Goal: Task Accomplishment & Management: Manage account settings

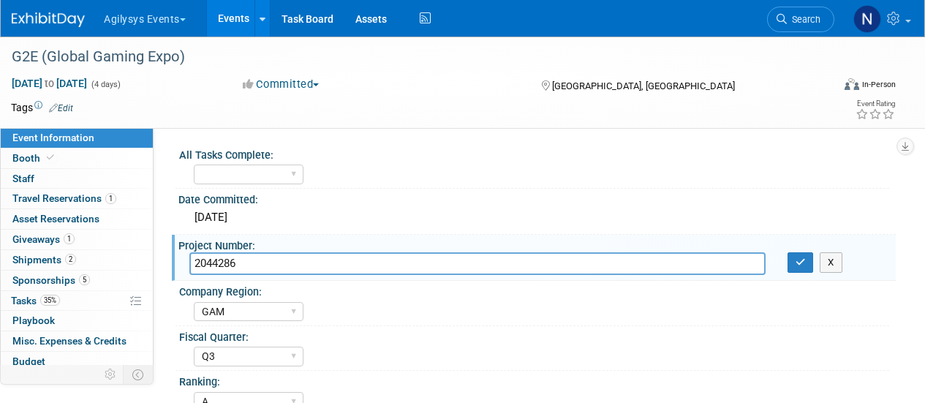
select select "GAM"
select select "Q3"
select select "A"
select select "Yes"
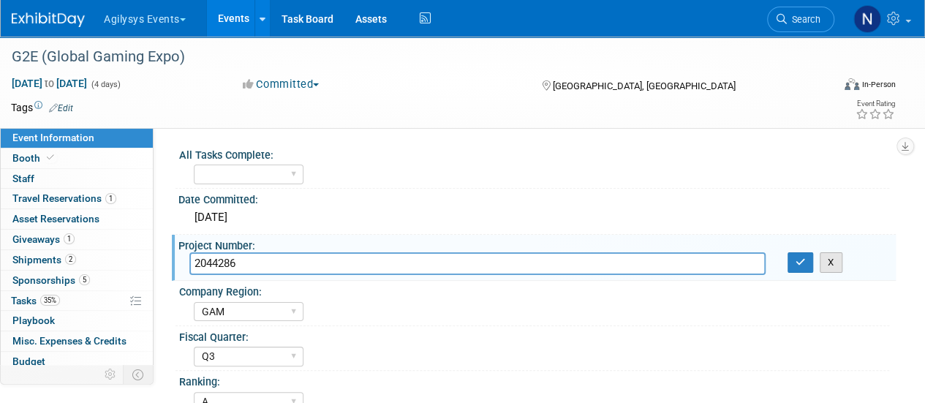
click at [827, 263] on button "X" at bounding box center [831, 262] width 23 height 20
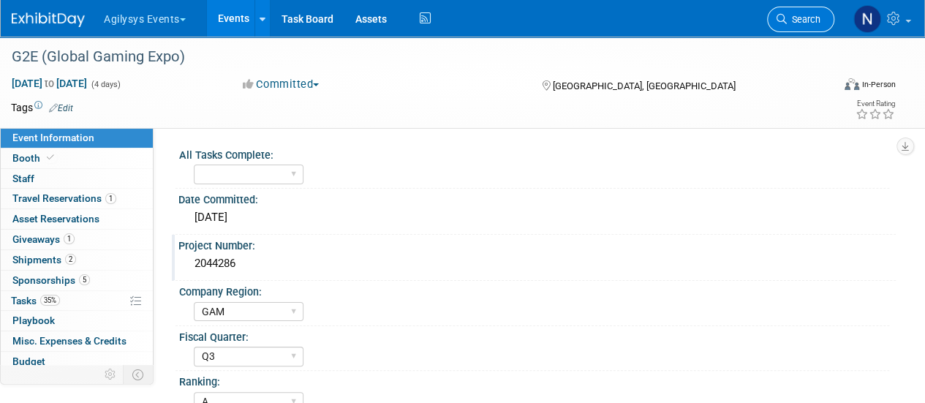
click at [786, 18] on icon at bounding box center [781, 19] width 10 height 10
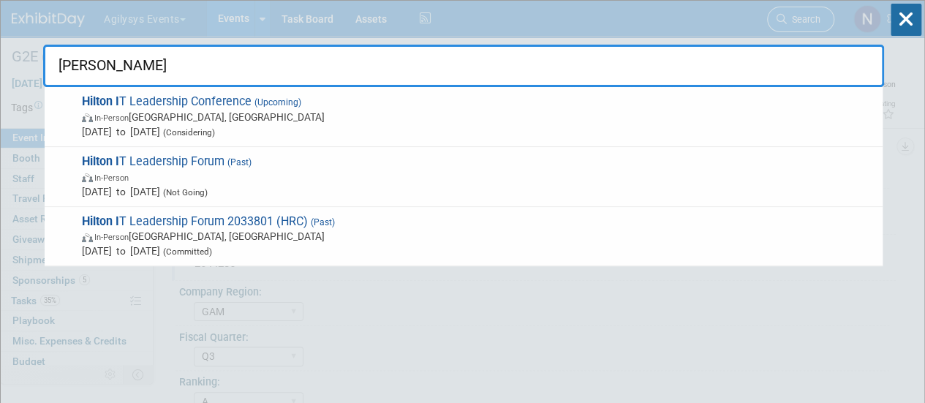
type input "hilton it"
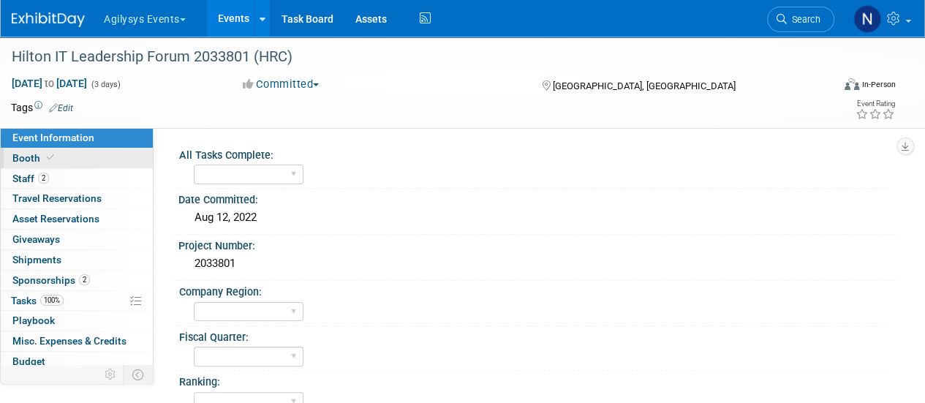
click at [43, 162] on span "Booth" at bounding box center [34, 158] width 45 height 12
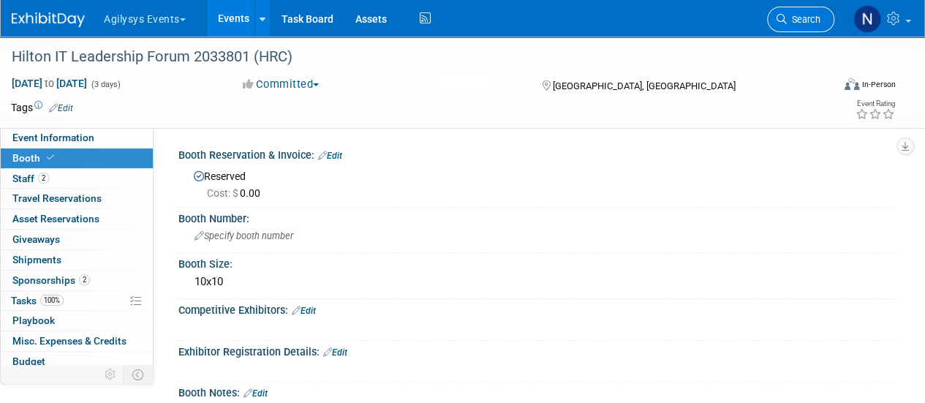
click at [801, 12] on link "Search" at bounding box center [800, 20] width 67 height 26
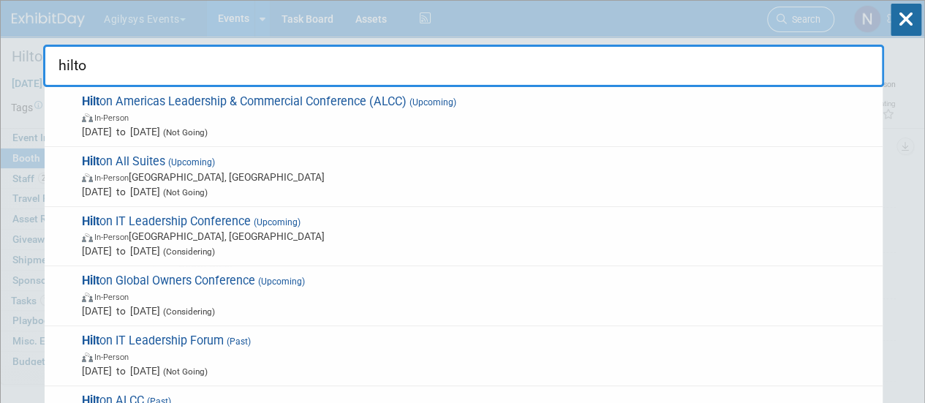
type input "hilton"
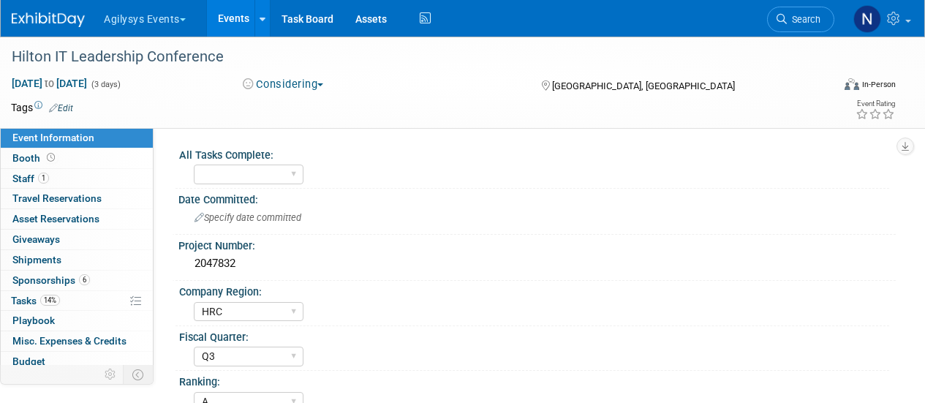
select select "HRC"
select select "Q3"
select select "A"
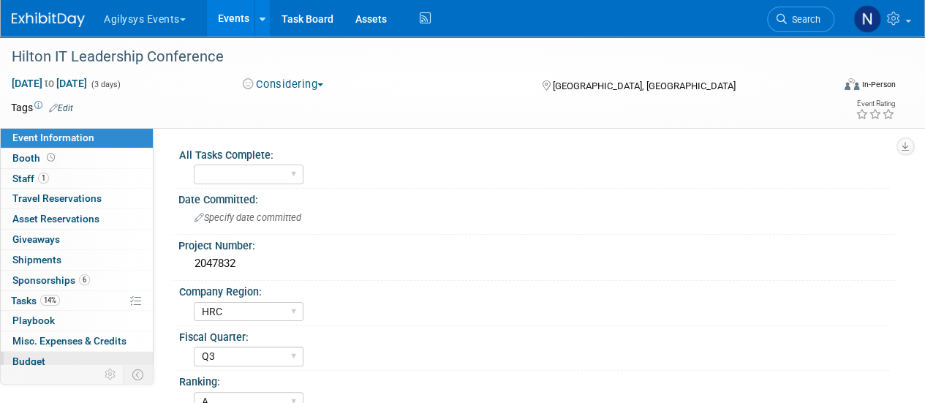
click at [77, 358] on link "Budget" at bounding box center [77, 362] width 152 height 20
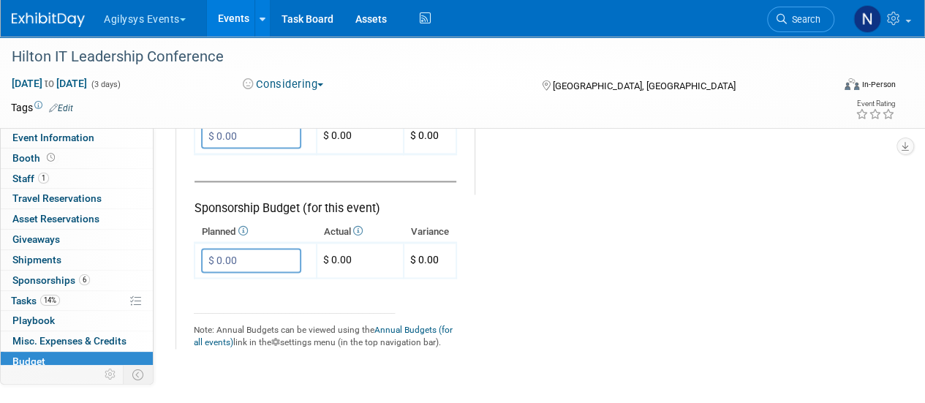
scroll to position [964, 0]
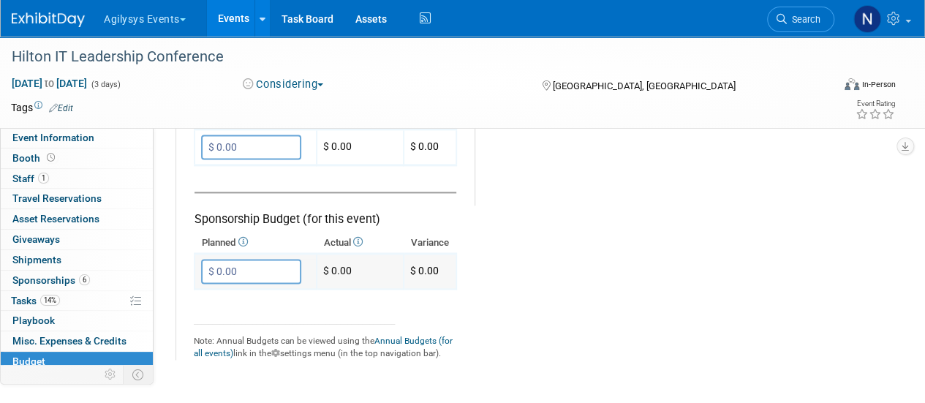
click at [244, 270] on input "$ 0.00" at bounding box center [251, 271] width 100 height 25
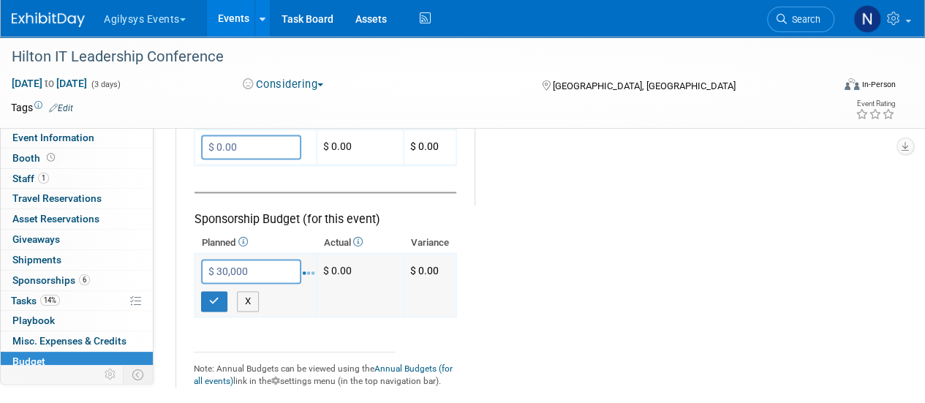
type input "$ 30,000.00"
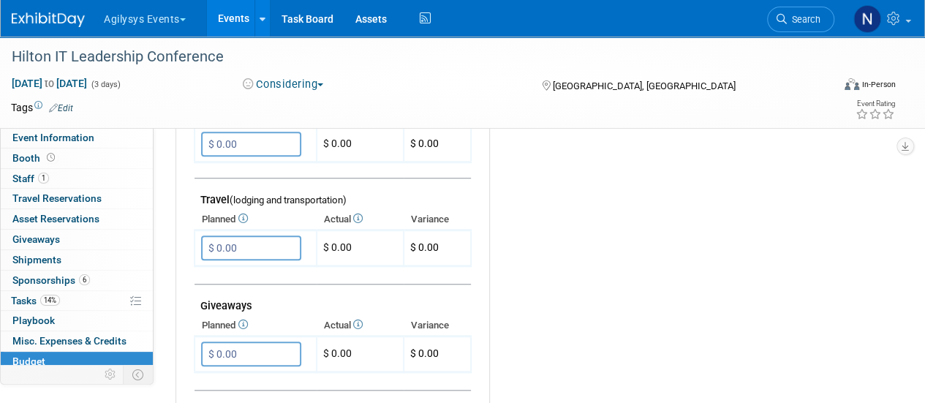
scroll to position [543, 0]
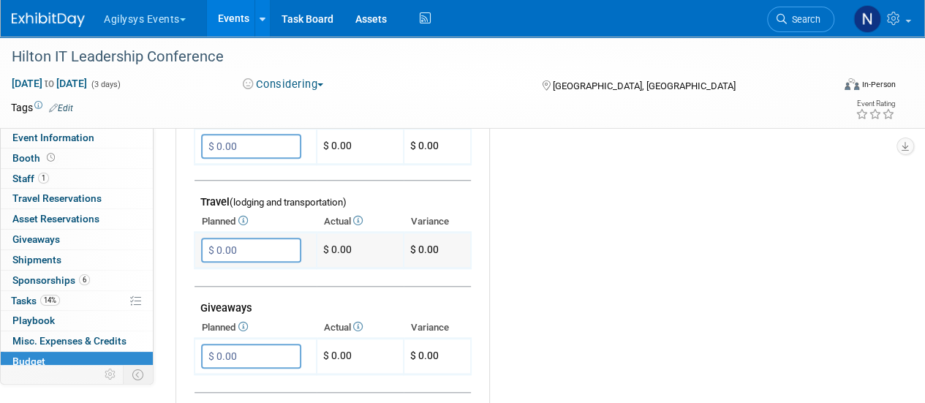
click at [235, 249] on input "$ 0.00" at bounding box center [251, 250] width 100 height 25
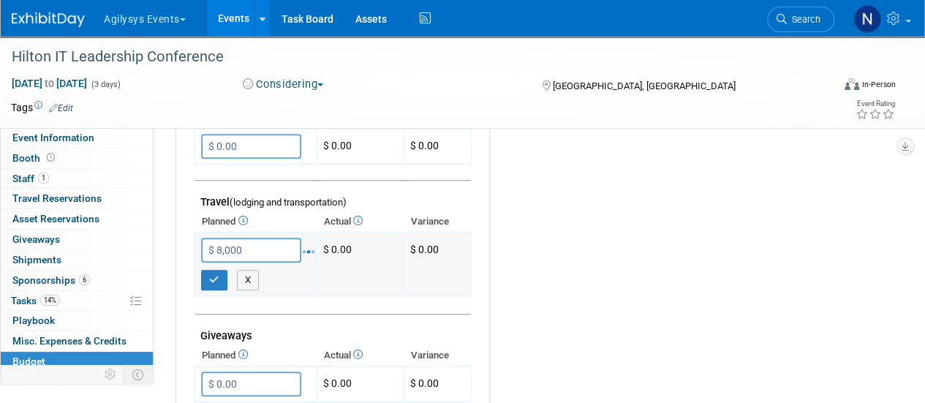
type input "$ 8,000.00"
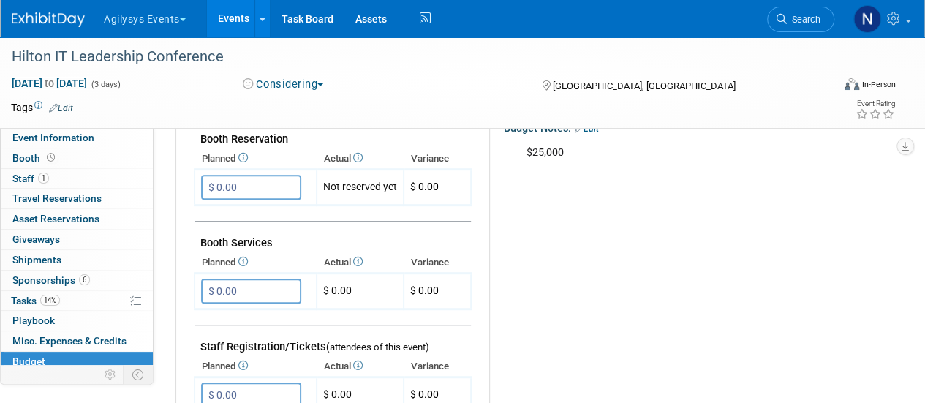
scroll to position [294, 0]
click at [259, 285] on input "$ 0.00" at bounding box center [251, 291] width 100 height 25
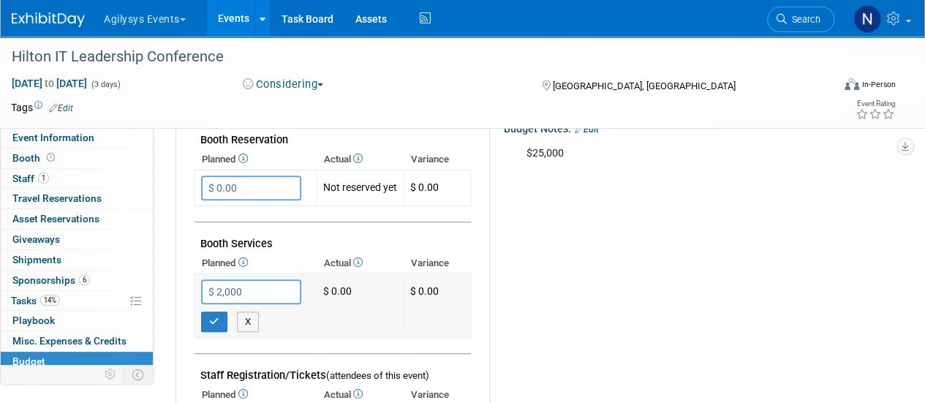
type input "$ 2,000.00"
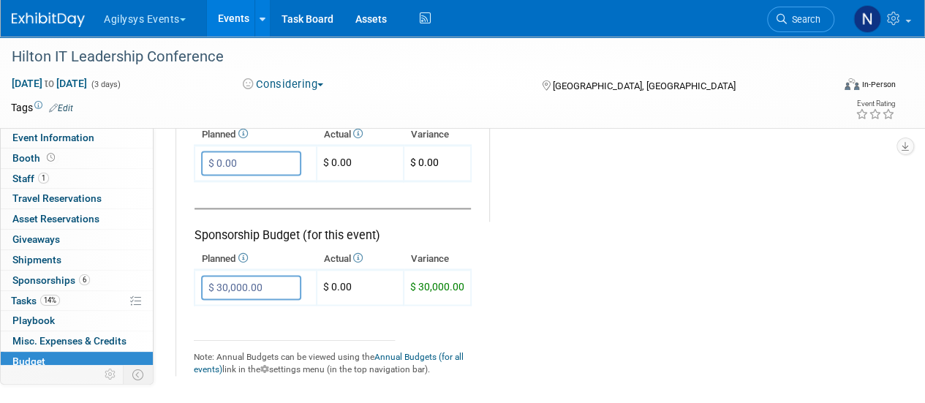
scroll to position [949, 0]
click at [119, 279] on link "6 Sponsorships 6" at bounding box center [77, 281] width 152 height 20
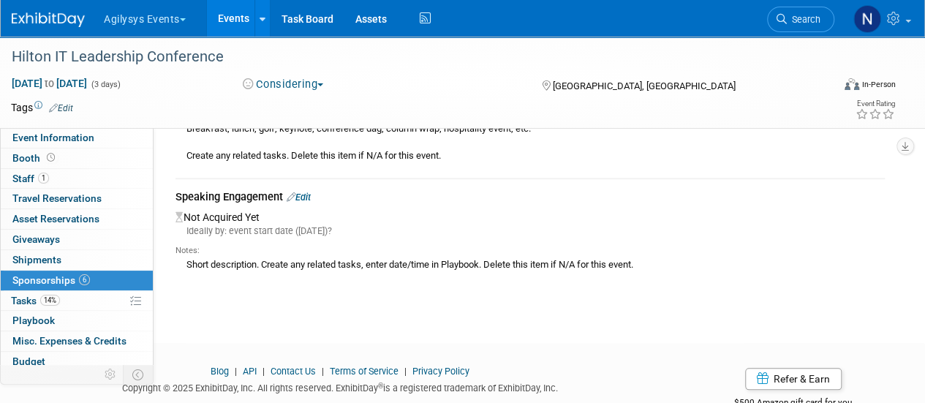
scroll to position [594, 0]
click at [795, 19] on span "Search" at bounding box center [804, 19] width 34 height 11
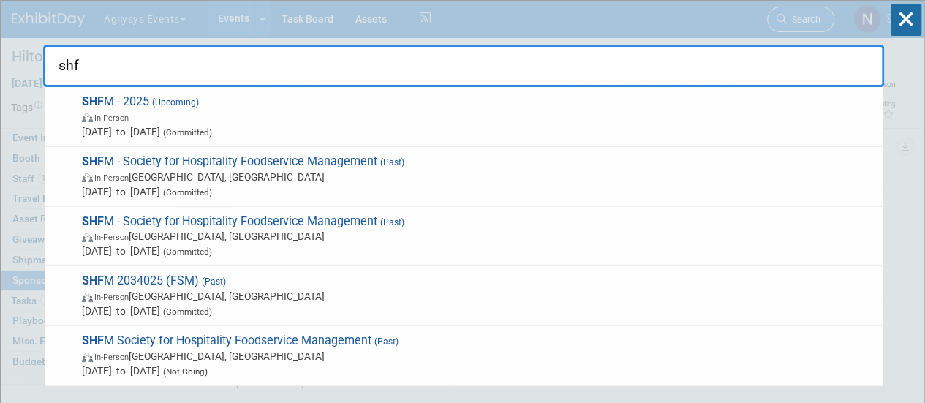
type input "shfm"
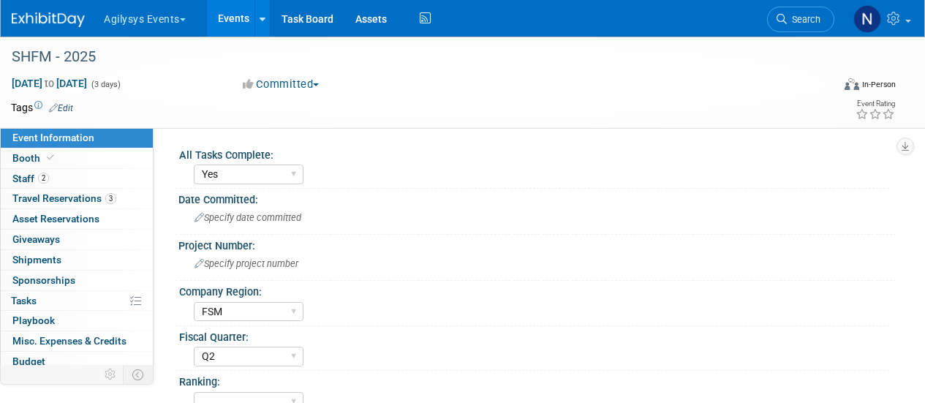
select select "Yes"
select select "FSM"
select select "Q2"
select select "Yes"
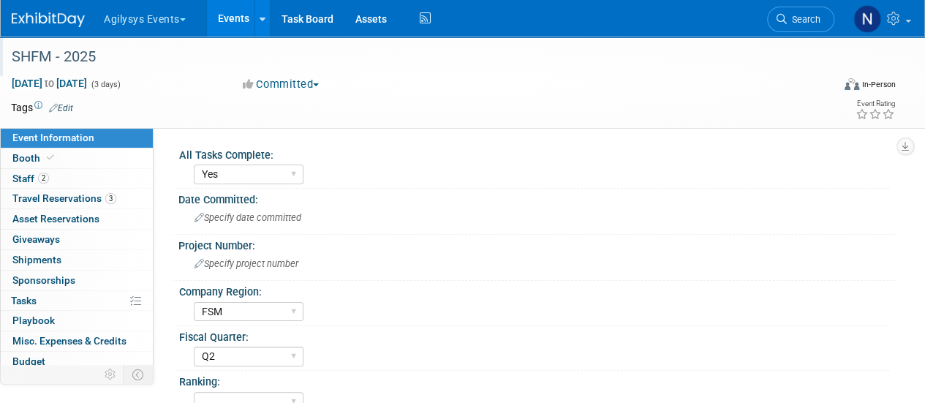
click at [79, 56] on div "SHFM - 2025" at bounding box center [414, 57] width 814 height 26
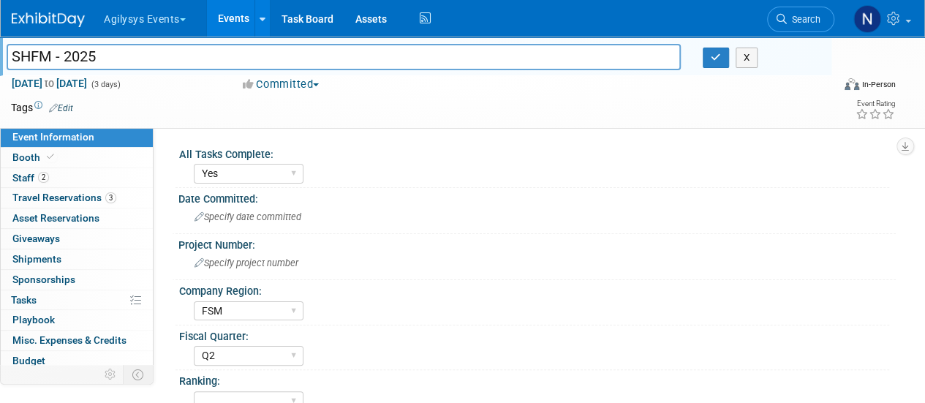
click at [57, 54] on input "SHFM - 2025" at bounding box center [344, 57] width 674 height 26
type input "SHFM 2025"
click at [789, 29] on link "Search" at bounding box center [800, 20] width 67 height 26
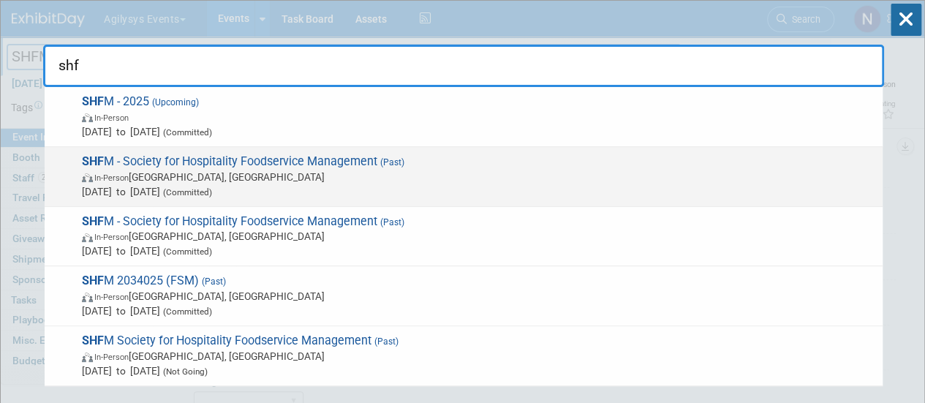
type input "shf"
click at [421, 163] on span "SHF M - Society for Hospitality Foodservice Management (Past) In-Person Baltimo…" at bounding box center [476, 176] width 798 height 45
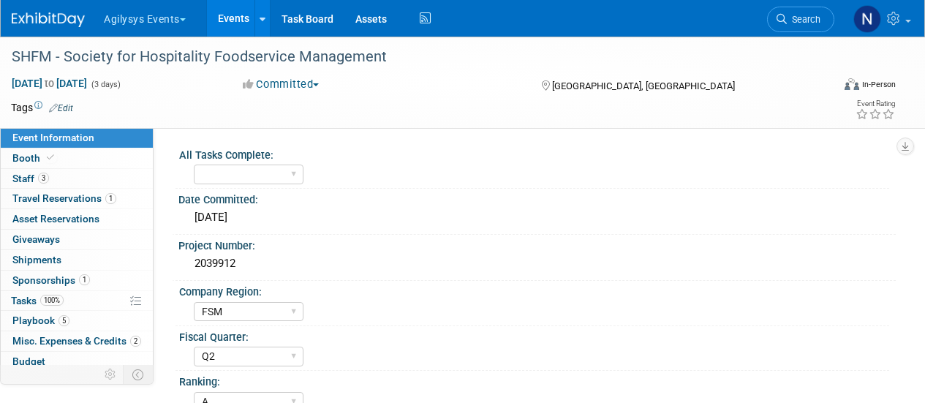
select select "FSM"
select select "Q2"
select select "A"
select select "Yes"
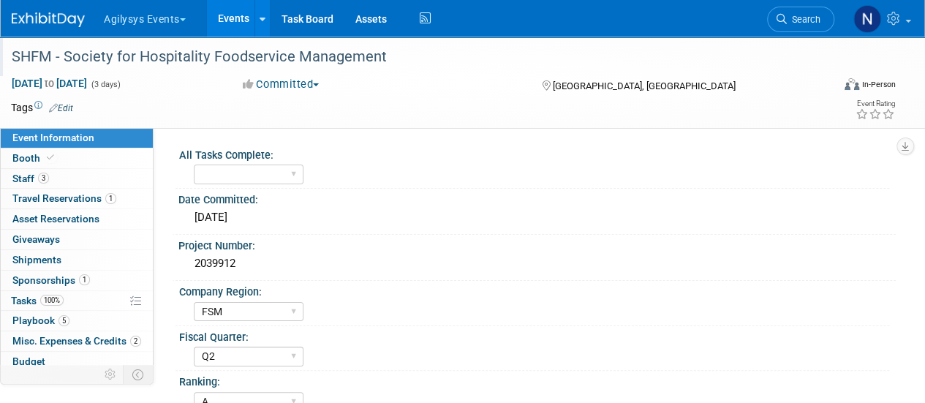
click at [390, 55] on div "SHFM - Society for Hospitality Foodservice Management" at bounding box center [414, 57] width 814 height 26
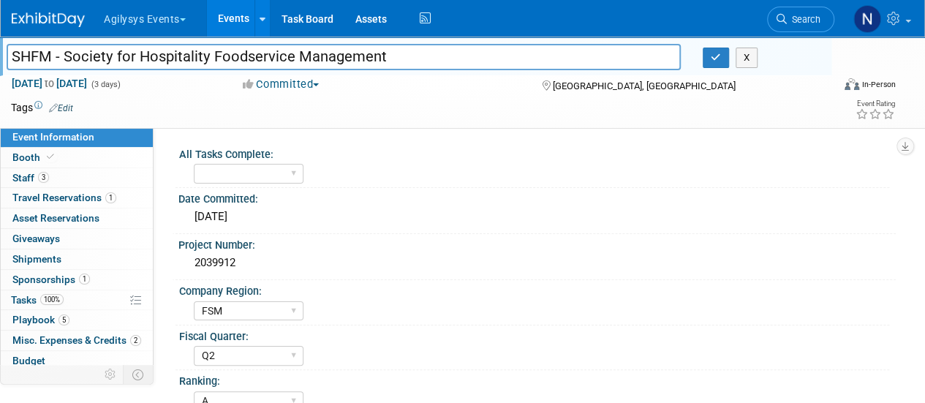
drag, startPoint x: 390, startPoint y: 55, endPoint x: 2, endPoint y: 52, distance: 388.2
click at [2, 52] on div "SHFM - Society for Hospitality Foodservice Management" at bounding box center [344, 59] width 696 height 22
click at [782, 25] on link "Search" at bounding box center [800, 20] width 67 height 26
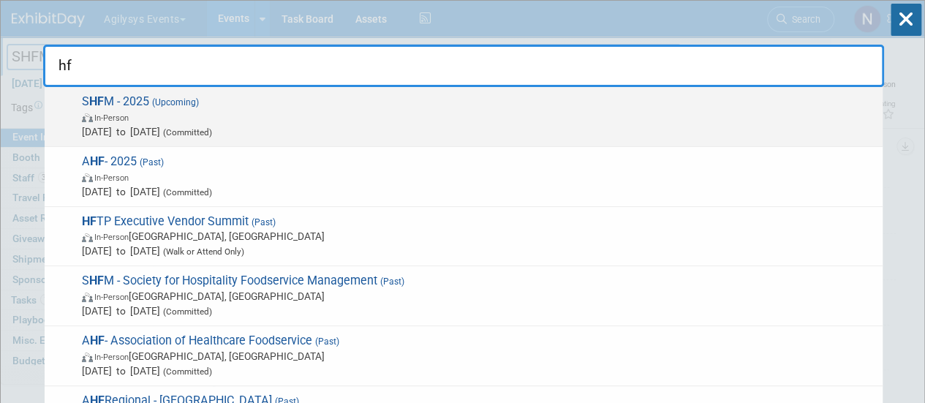
type input "hf"
click at [712, 112] on span "In-Person" at bounding box center [478, 117] width 793 height 15
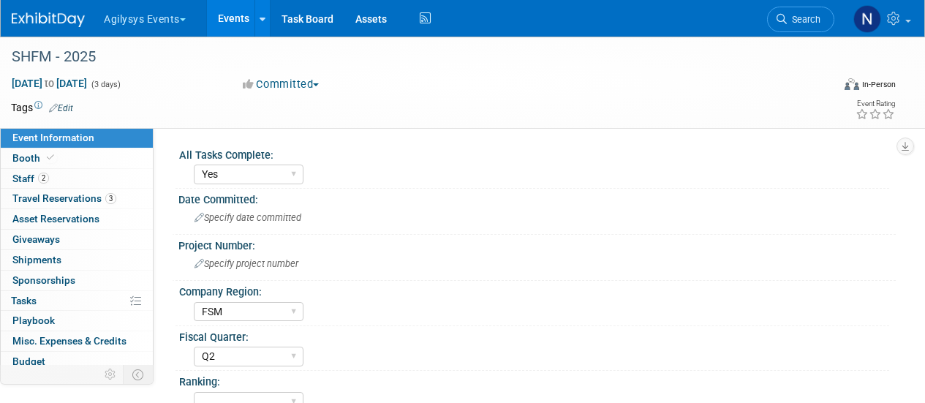
select select "Yes"
select select "FSM"
select select "Q2"
select select "Yes"
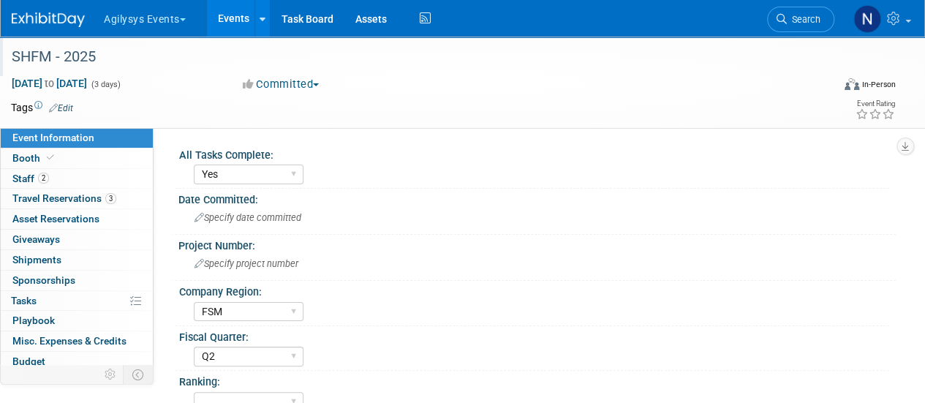
click at [151, 62] on div "SHFM - 2025" at bounding box center [414, 57] width 814 height 26
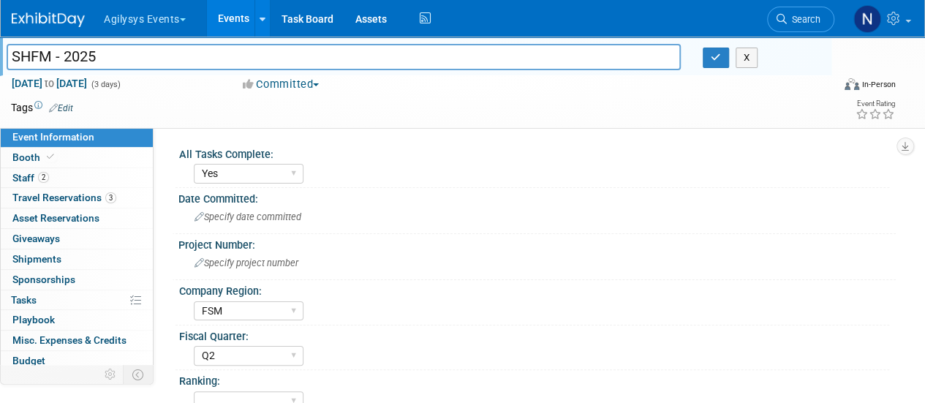
click at [151, 62] on input "SHFM - 2025" at bounding box center [344, 57] width 674 height 26
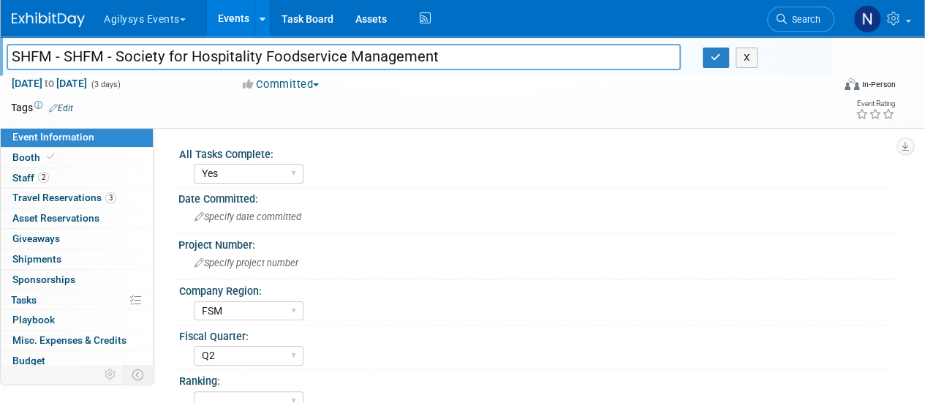
drag, startPoint x: 66, startPoint y: 60, endPoint x: 0, endPoint y: 46, distance: 67.2
click at [0, 46] on div "SHFM - 2025 SHFM - SHFM - Society for Hospitality Foodservice Management X" at bounding box center [415, 56] width 831 height 39
click at [428, 56] on input "SHFM - Society for Hospitality Foodservice Management" at bounding box center [344, 57] width 674 height 26
type input "SHFM - Society for Hospitality Foodservice Management 2025"
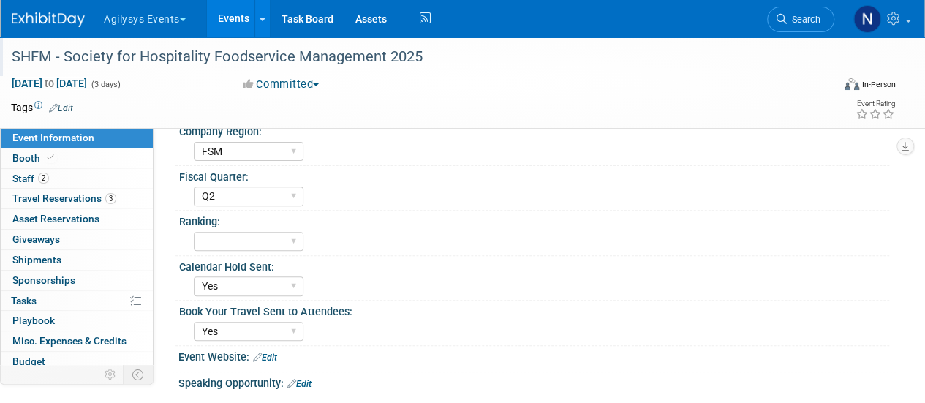
scroll to position [159, 0]
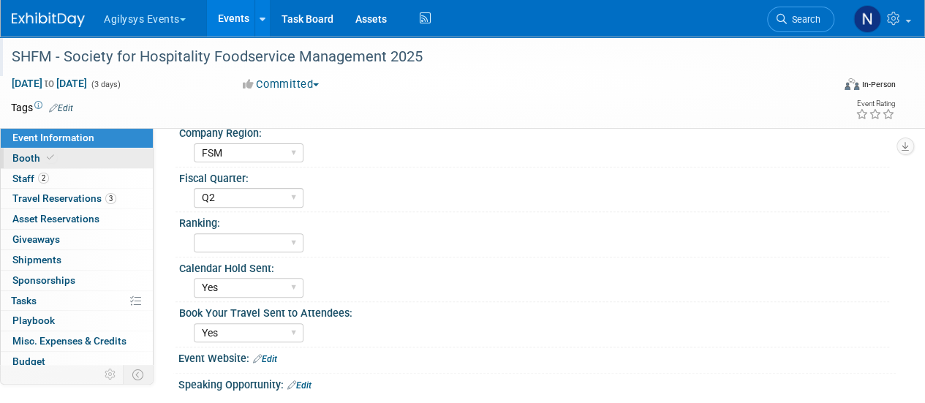
click at [118, 159] on link "Booth" at bounding box center [77, 158] width 152 height 20
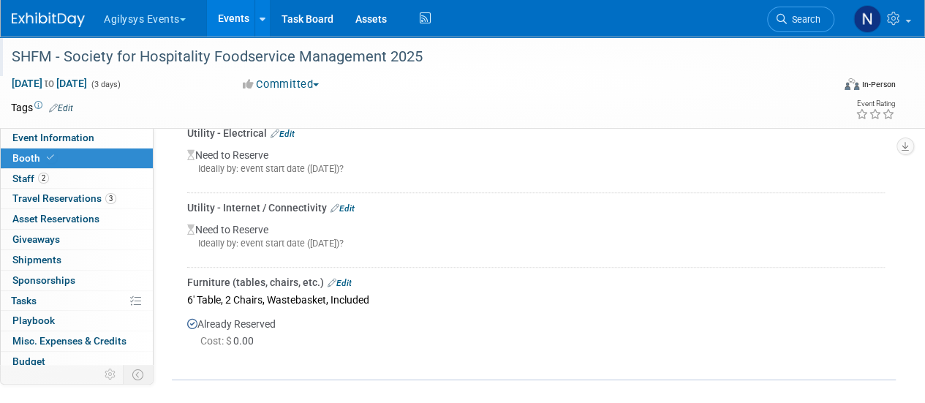
scroll to position [371, 0]
click at [99, 186] on link "2 Staff 2" at bounding box center [77, 179] width 152 height 20
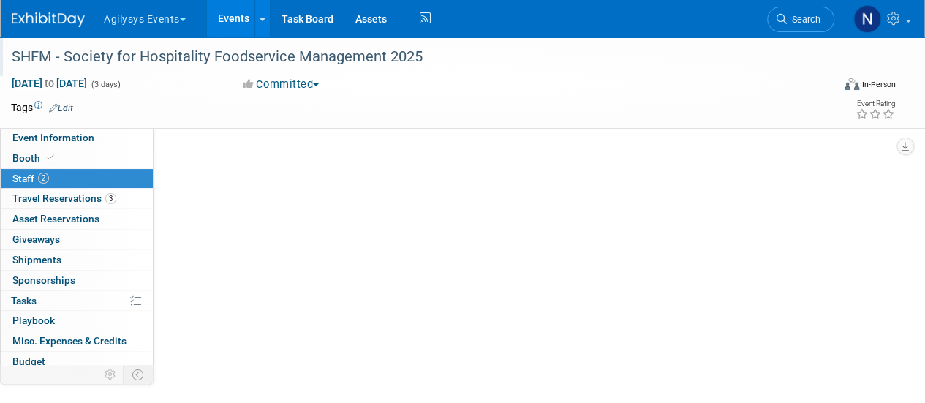
scroll to position [0, 0]
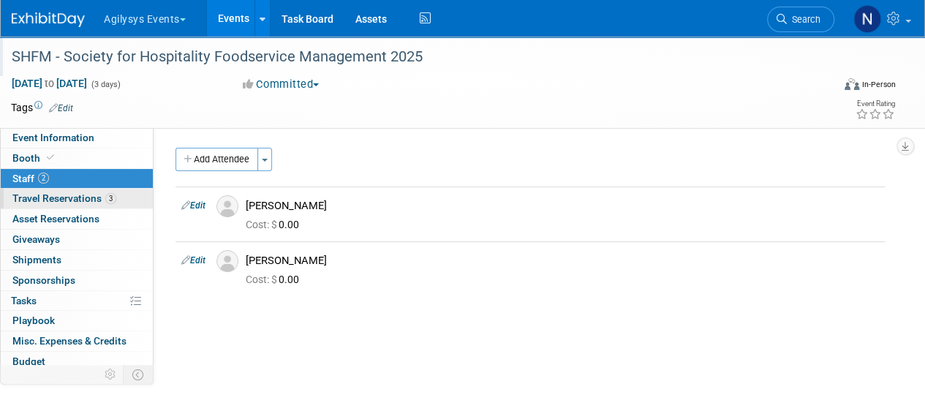
click at [57, 189] on link "3 Travel Reservations 3" at bounding box center [77, 199] width 152 height 20
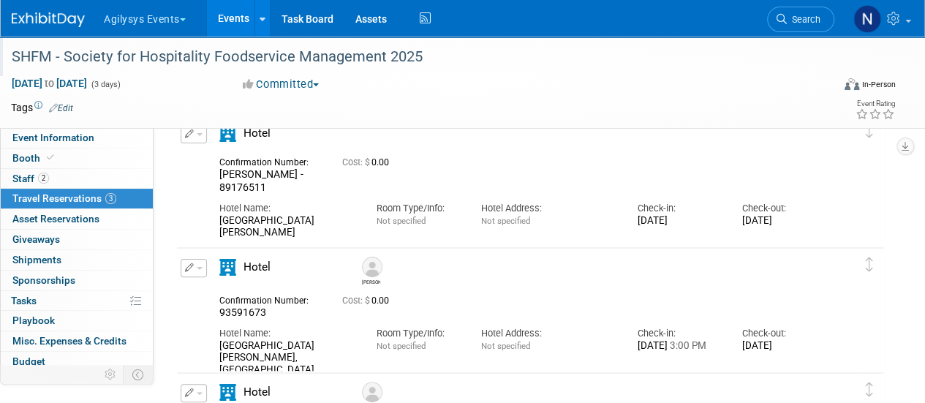
scroll to position [75, 0]
click at [72, 150] on link "Booth" at bounding box center [77, 158] width 152 height 20
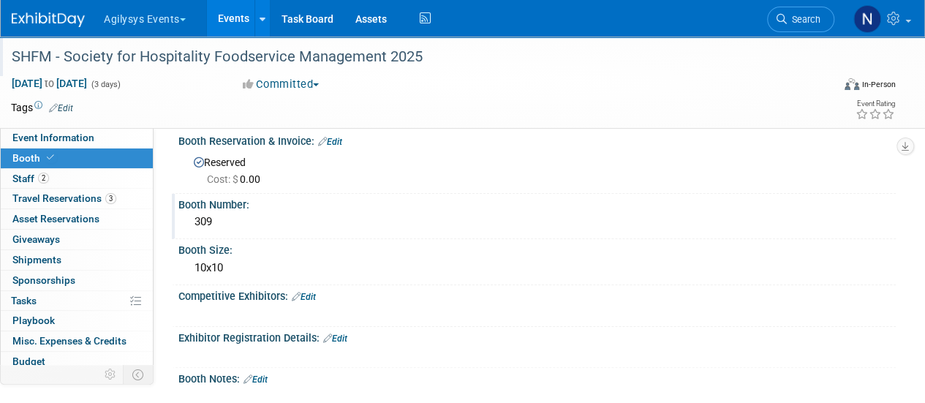
scroll to position [0, 0]
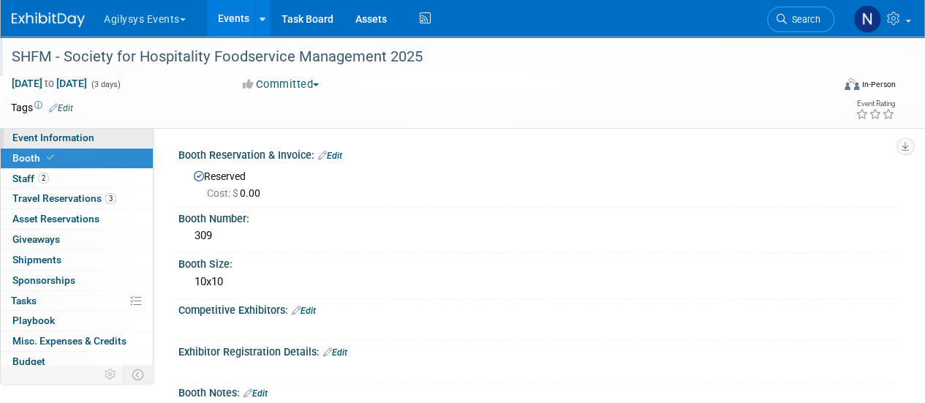
click at [105, 135] on link "Event Information" at bounding box center [77, 138] width 152 height 20
select select "Yes"
select select "FSM"
select select "Q2"
select select "Yes"
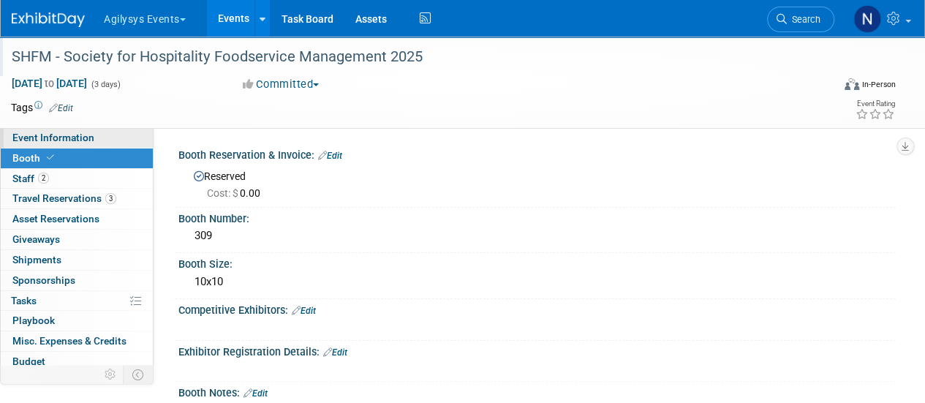
select select "Yes"
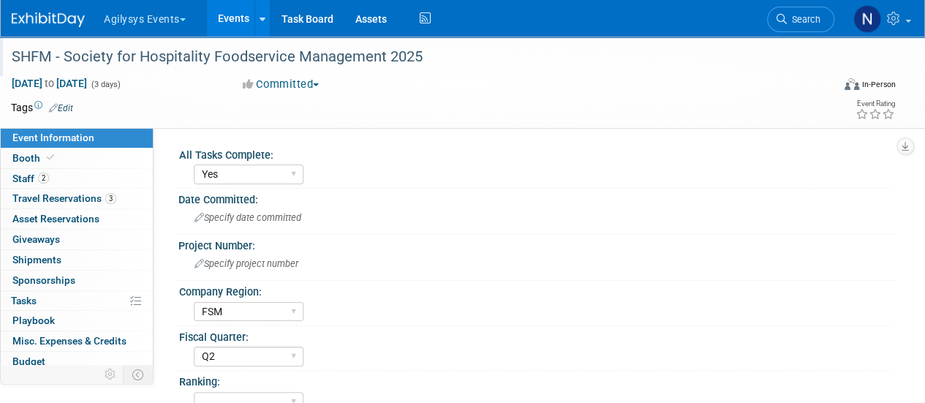
click at [43, 23] on img at bounding box center [48, 19] width 73 height 15
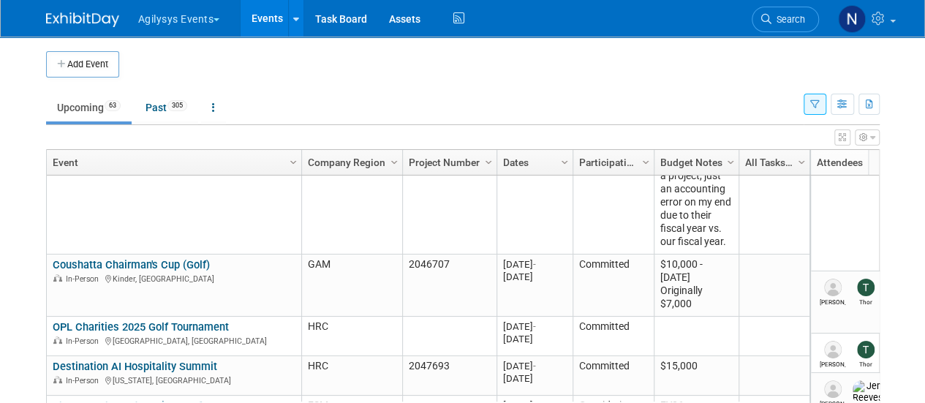
scroll to position [635, 0]
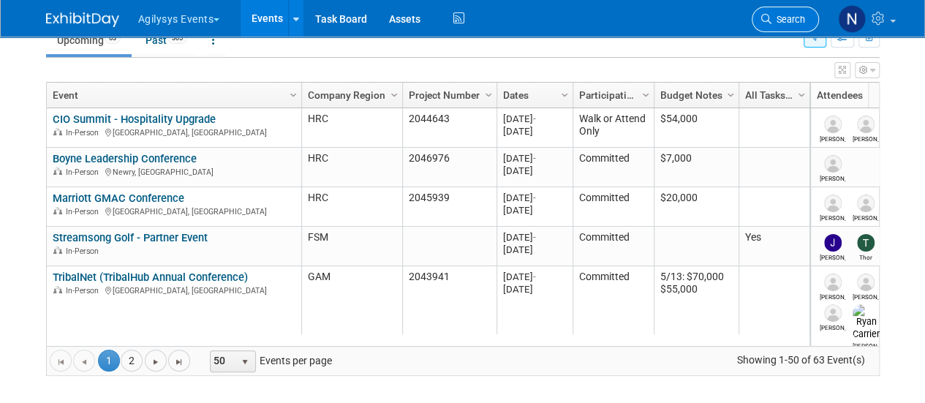
click at [763, 16] on icon at bounding box center [766, 19] width 10 height 10
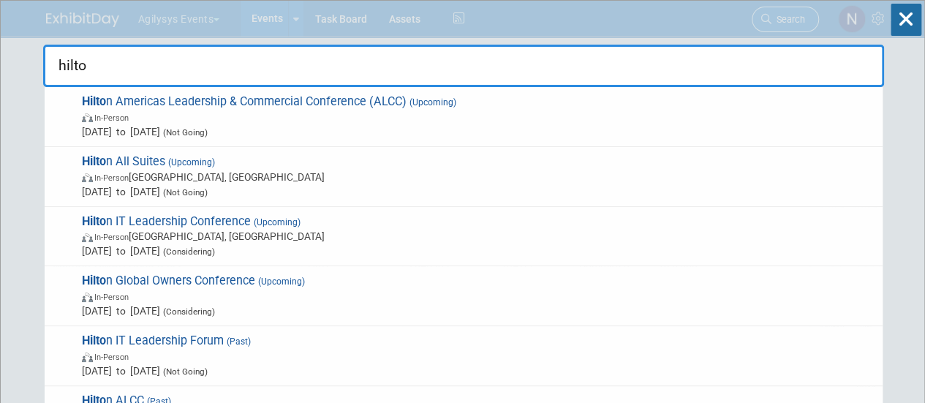
type input "hilton"
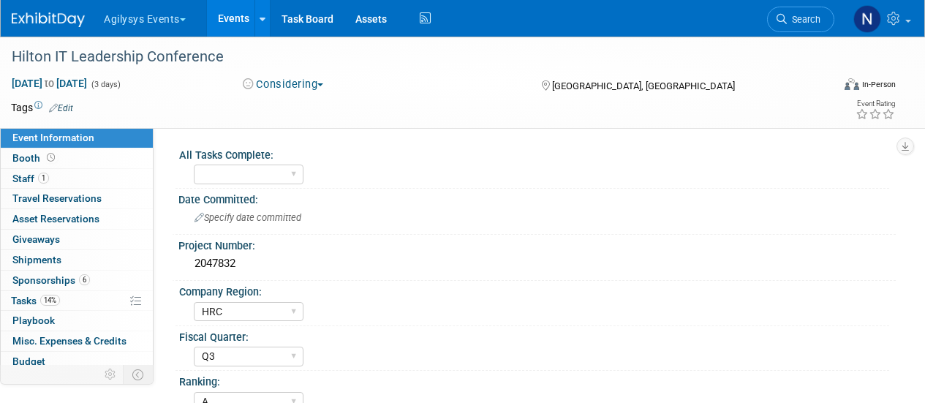
select select "HRC"
select select "Q3"
select select "A"
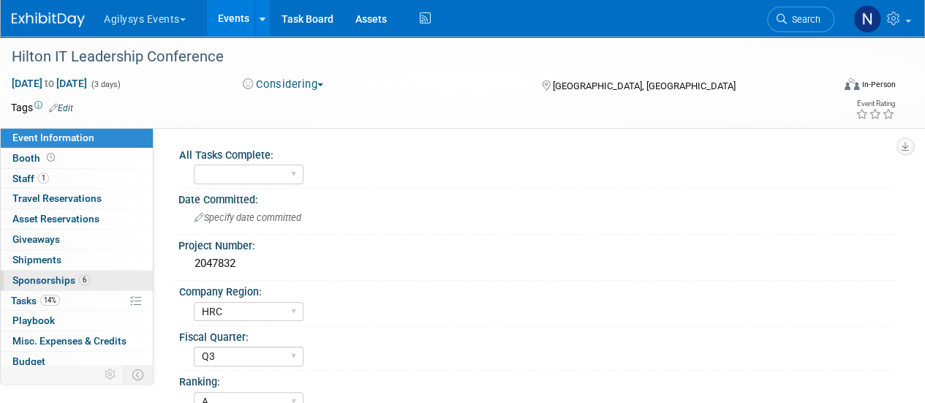
click at [104, 276] on link "6 Sponsorships 6" at bounding box center [77, 281] width 152 height 20
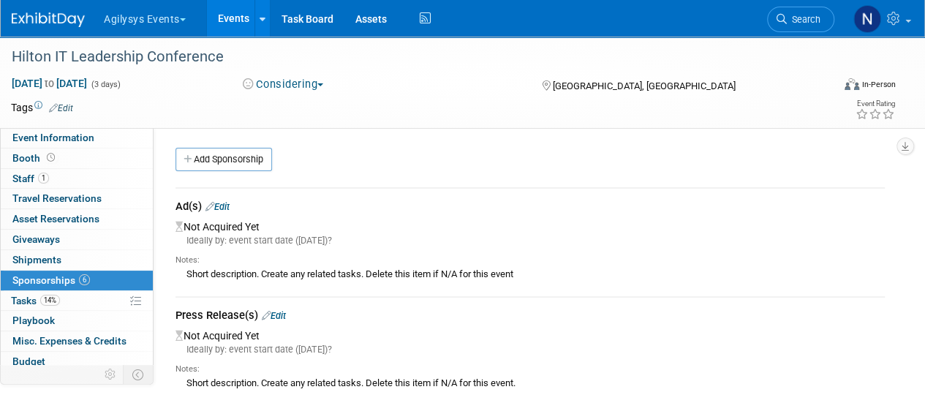
click at [230, 207] on link "Edit" at bounding box center [217, 206] width 24 height 11
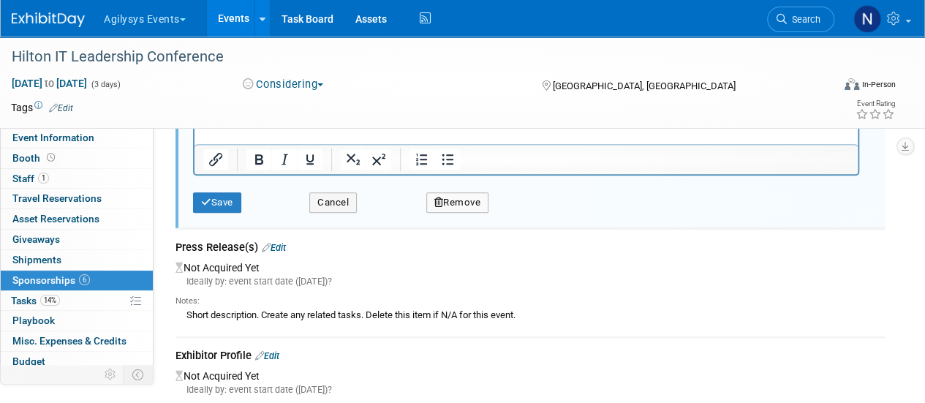
scroll to position [290, 0]
click at [464, 197] on button "Remove" at bounding box center [457, 202] width 63 height 20
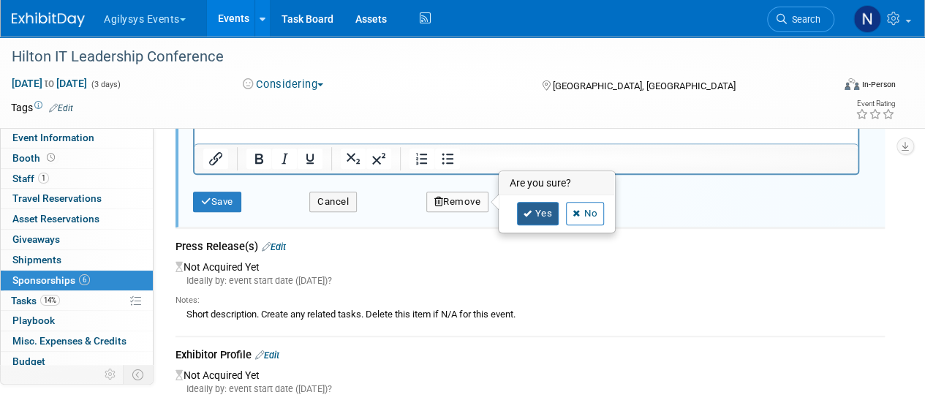
click at [517, 205] on link "Yes" at bounding box center [538, 213] width 42 height 23
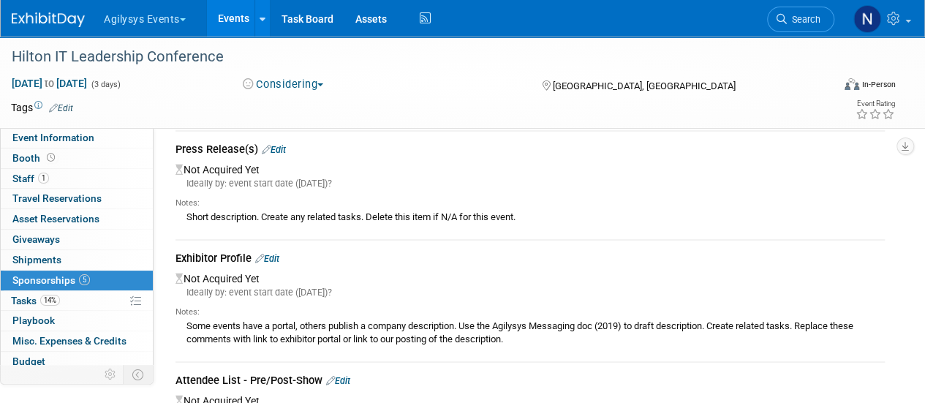
scroll to position [0, 0]
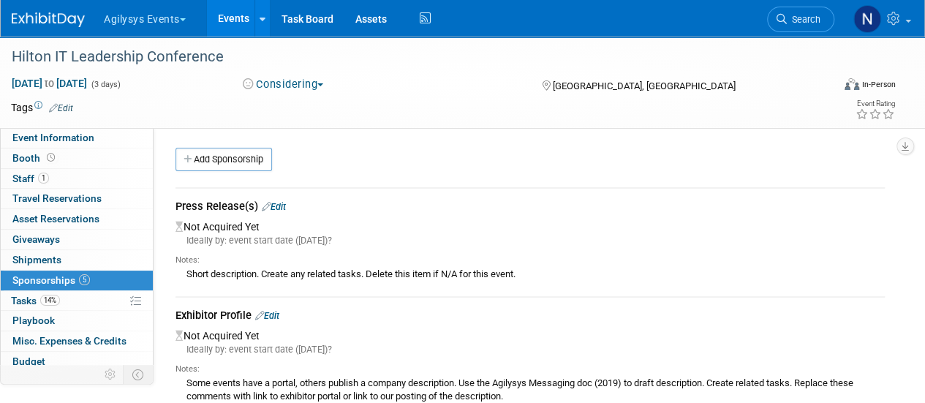
click at [266, 211] on link "Edit" at bounding box center [274, 206] width 24 height 11
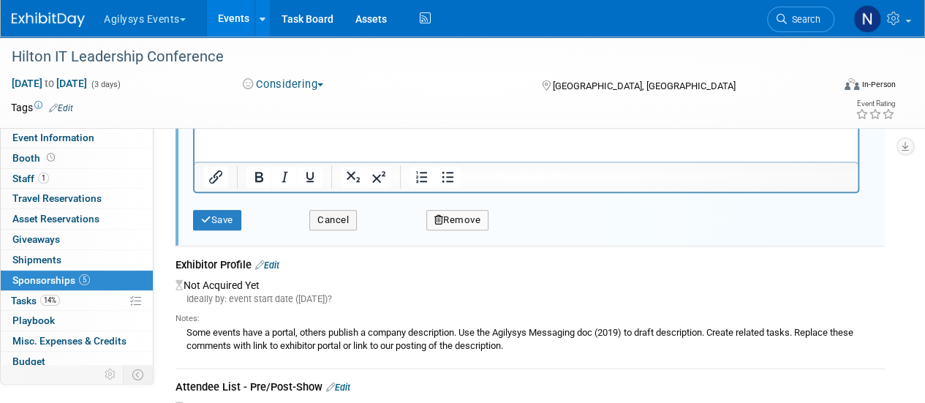
scroll to position [273, 0]
click at [452, 217] on button "Remove" at bounding box center [457, 219] width 63 height 20
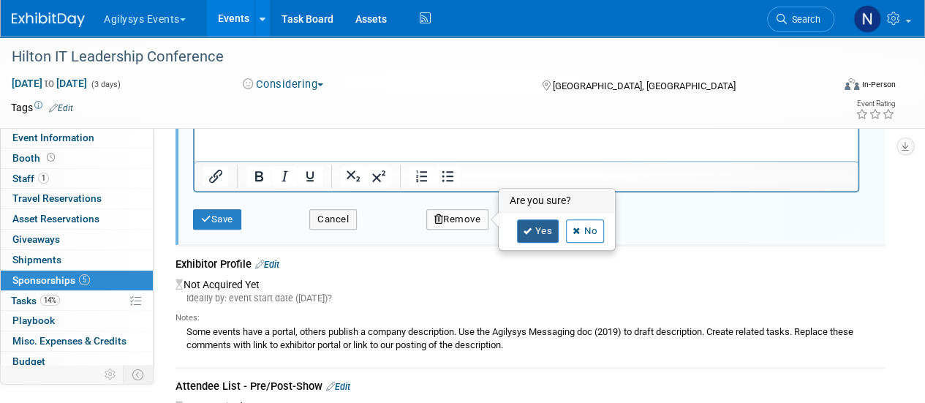
click at [524, 229] on icon at bounding box center [527, 231] width 9 height 8
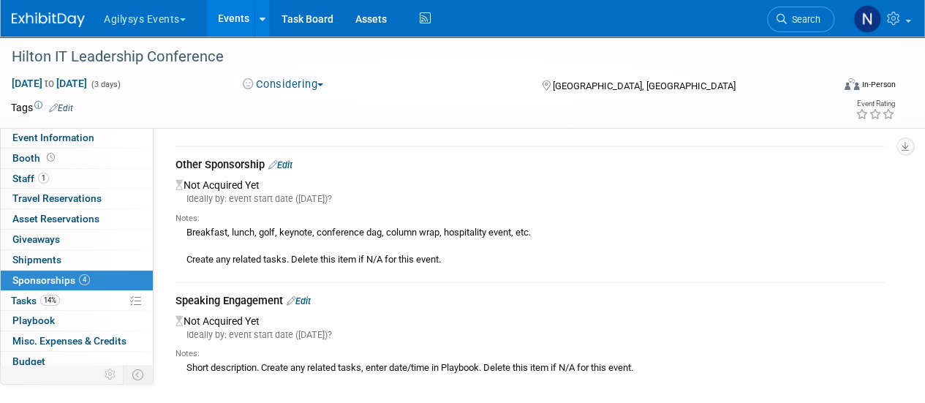
scroll to position [0, 0]
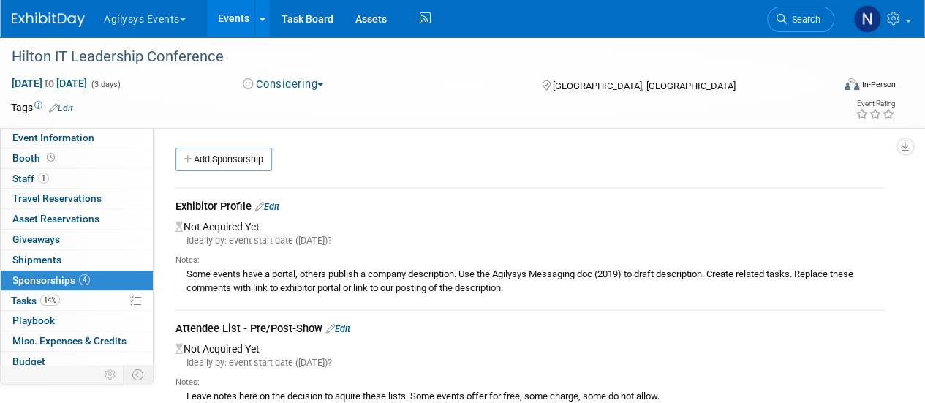
click at [264, 200] on div "Exhibitor Profile Edit" at bounding box center [529, 208] width 709 height 18
click at [279, 207] on link "Edit" at bounding box center [267, 206] width 24 height 11
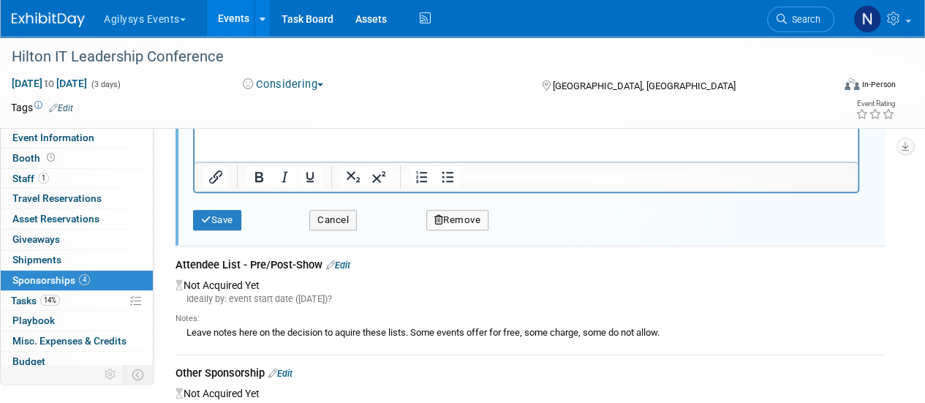
scroll to position [287, 0]
click at [474, 213] on button "Remove" at bounding box center [457, 218] width 63 height 20
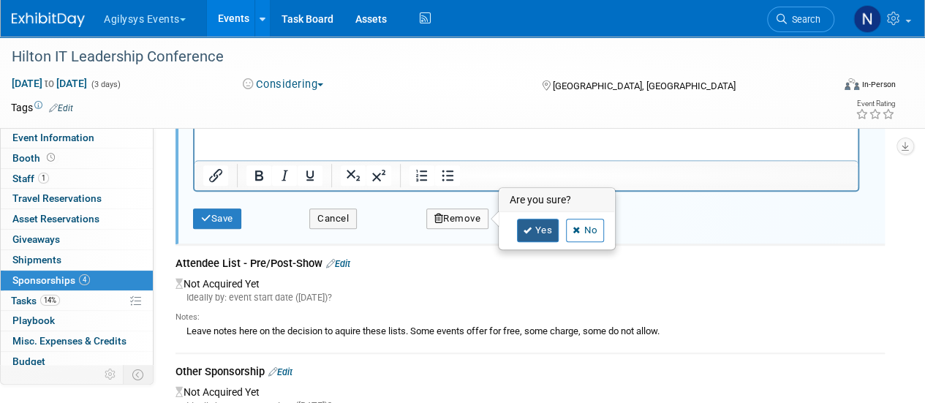
click at [525, 219] on link "Yes" at bounding box center [538, 230] width 42 height 23
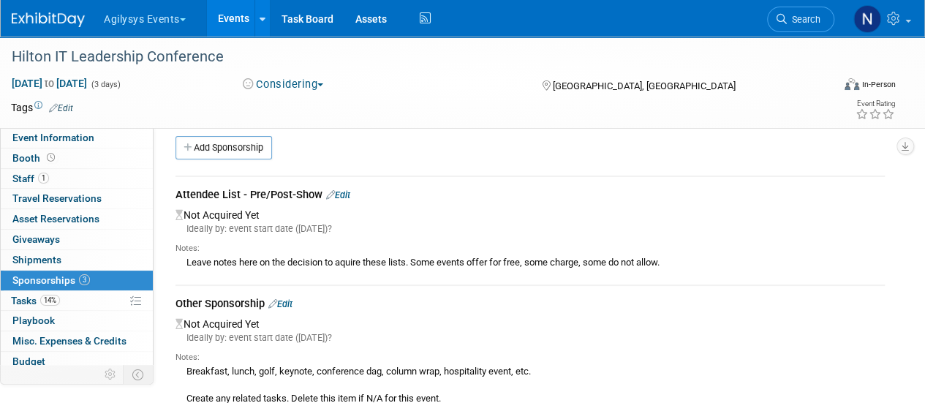
scroll to position [9, 0]
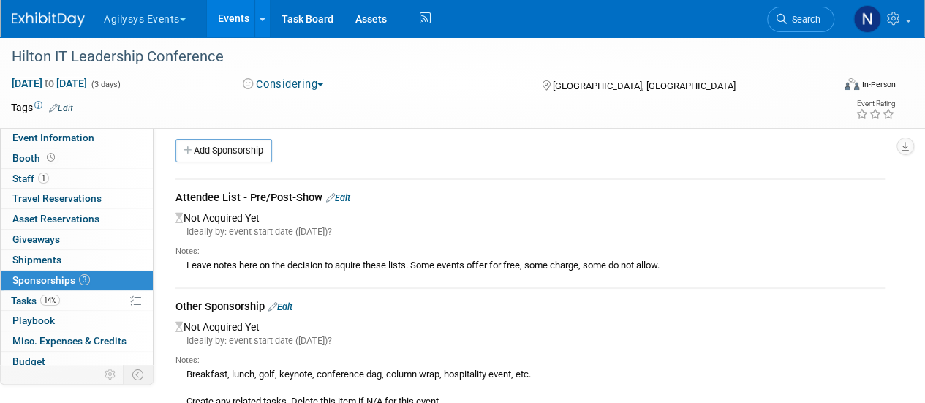
click at [349, 195] on link "Edit" at bounding box center [338, 197] width 24 height 11
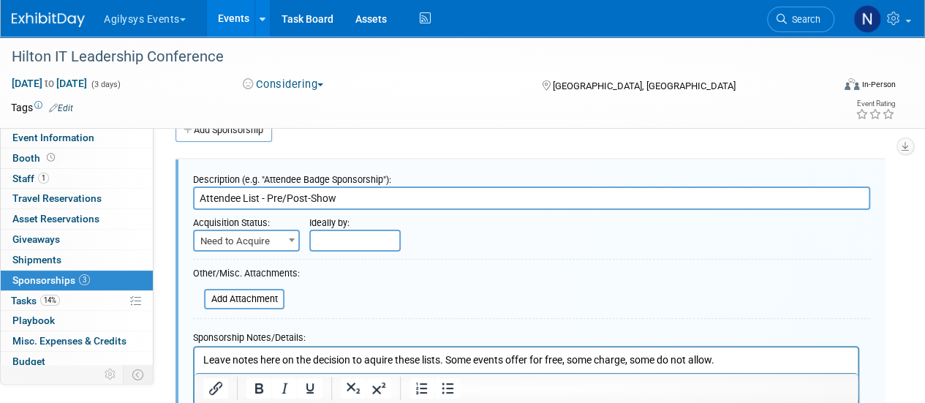
scroll to position [0, 0]
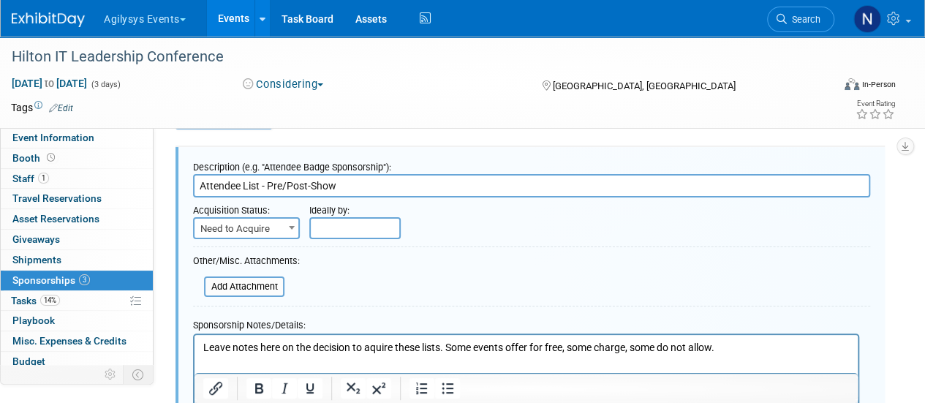
click at [457, 246] on div at bounding box center [531, 249] width 677 height 7
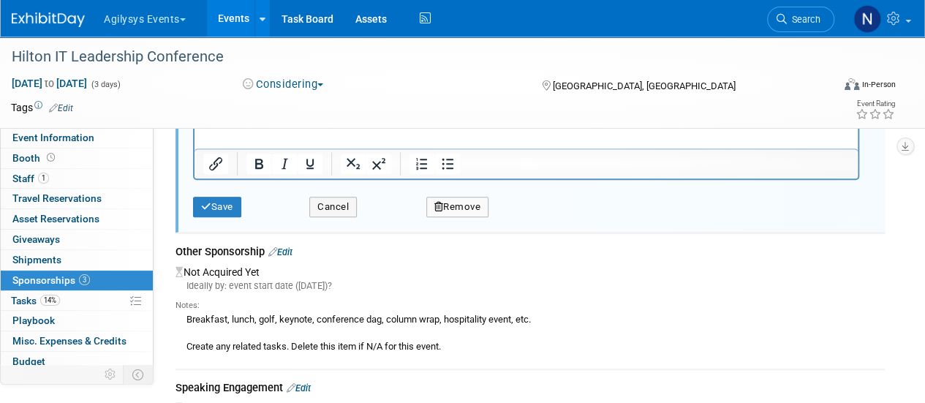
scroll to position [286, 0]
click at [460, 205] on button "Remove" at bounding box center [457, 206] width 63 height 20
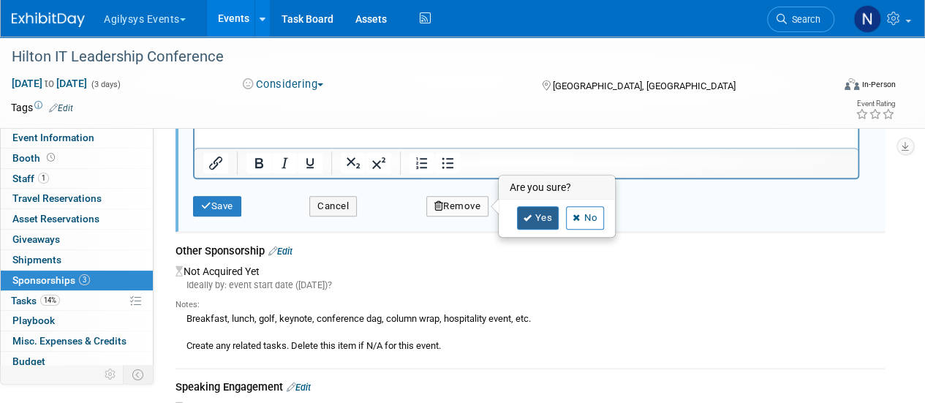
click at [544, 222] on link "Yes" at bounding box center [538, 217] width 42 height 23
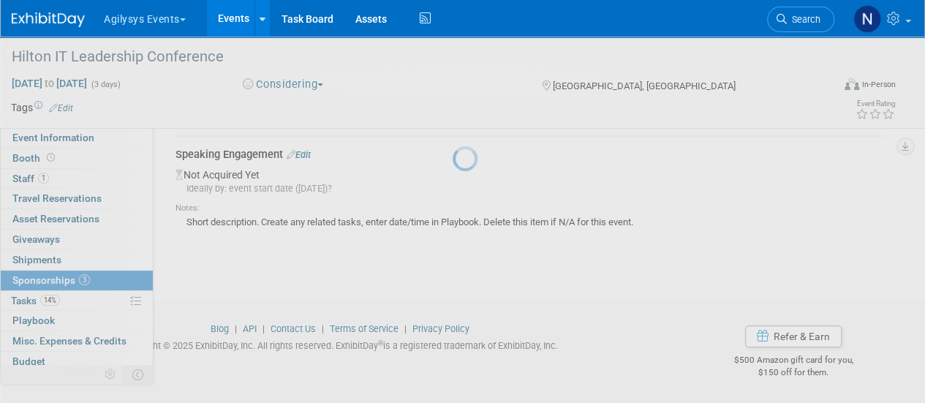
scroll to position [187, 0]
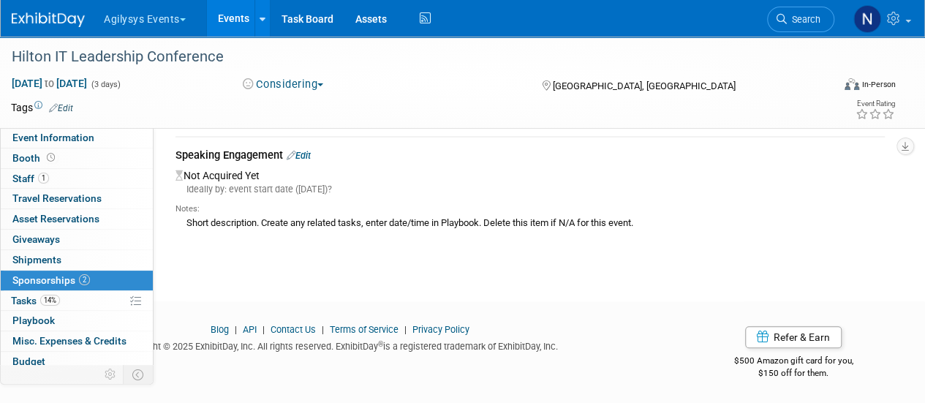
click at [309, 157] on link "Edit" at bounding box center [299, 155] width 24 height 11
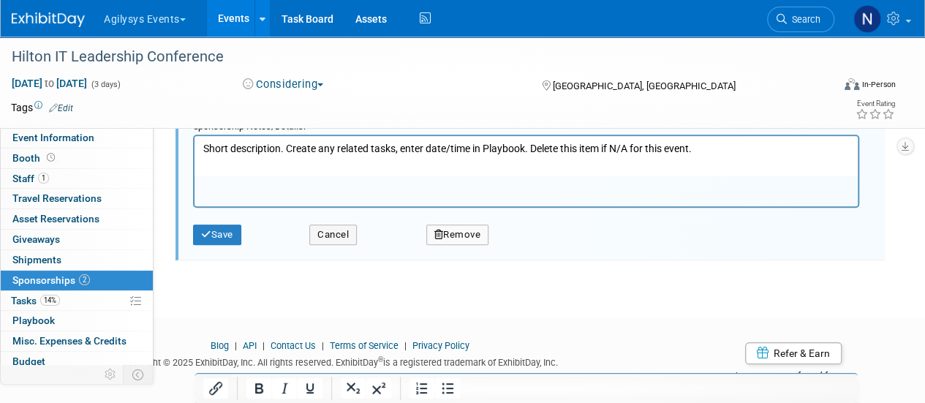
scroll to position [391, 0]
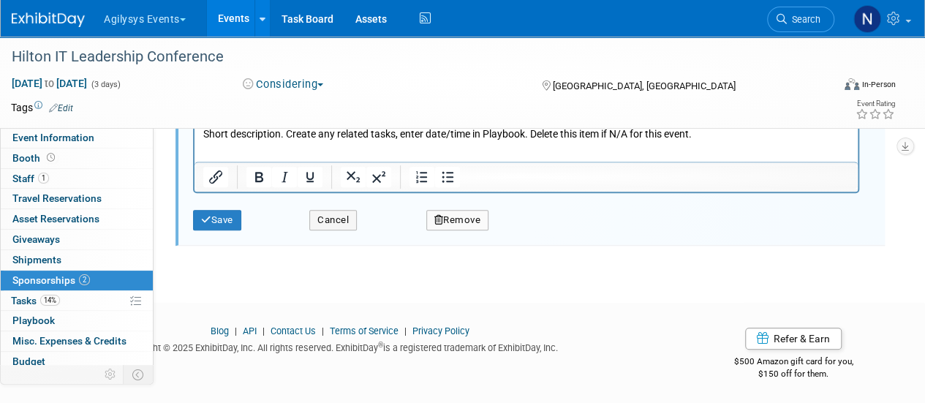
click at [463, 212] on button "Remove" at bounding box center [457, 220] width 63 height 20
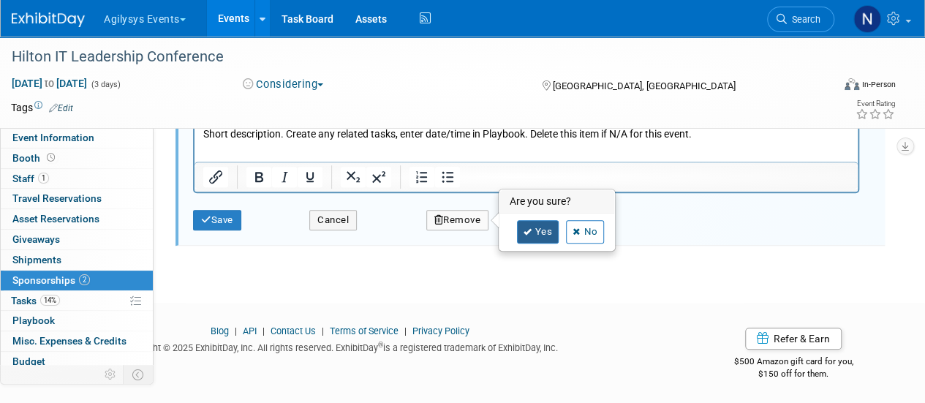
click at [517, 220] on link "Yes" at bounding box center [538, 231] width 42 height 23
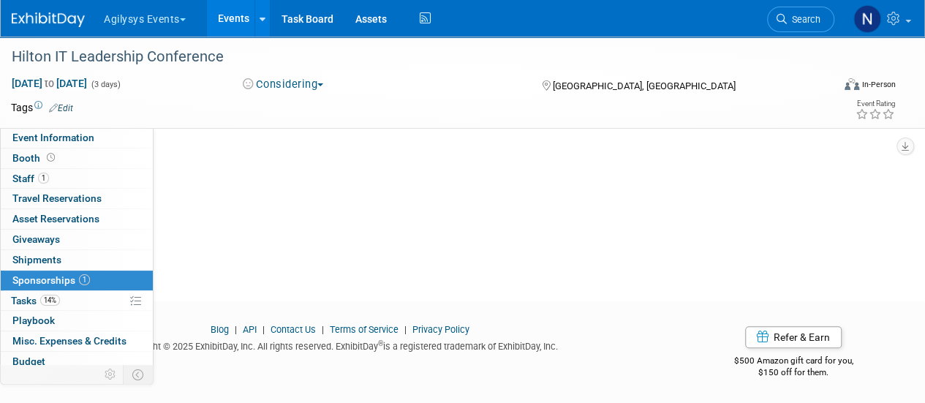
scroll to position [0, 0]
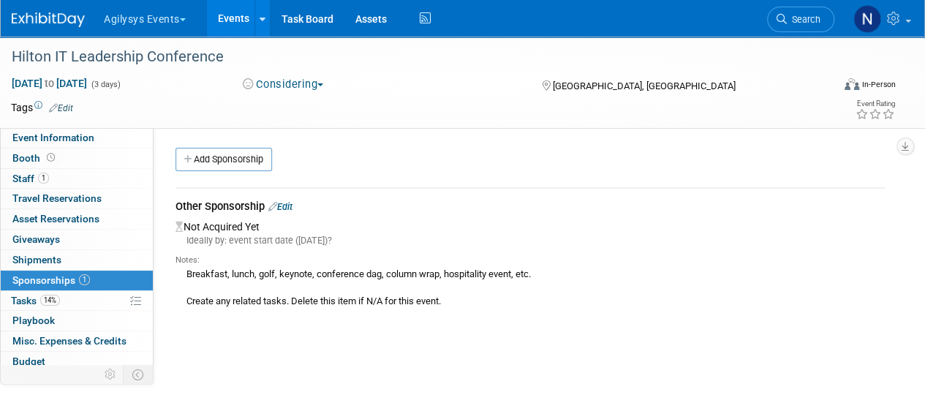
click at [280, 204] on link "Edit" at bounding box center [280, 206] width 24 height 11
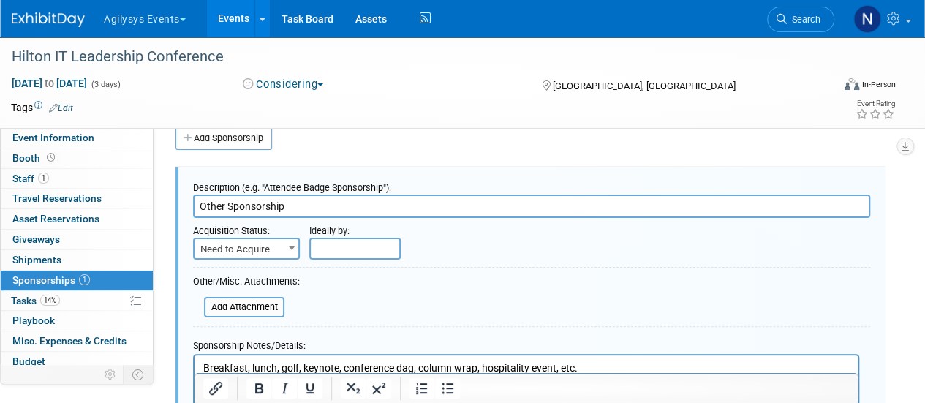
click at [262, 205] on input "Other Sponsorship" at bounding box center [531, 205] width 677 height 23
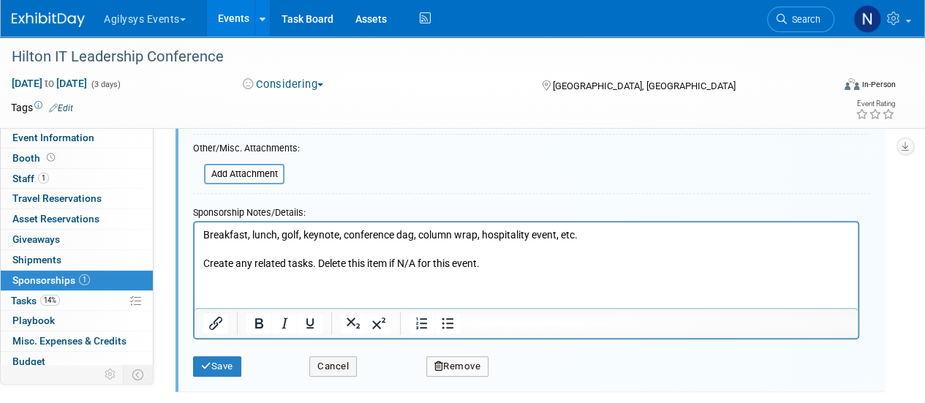
scroll to position [155, 0]
type input "Silver Sponsorship"
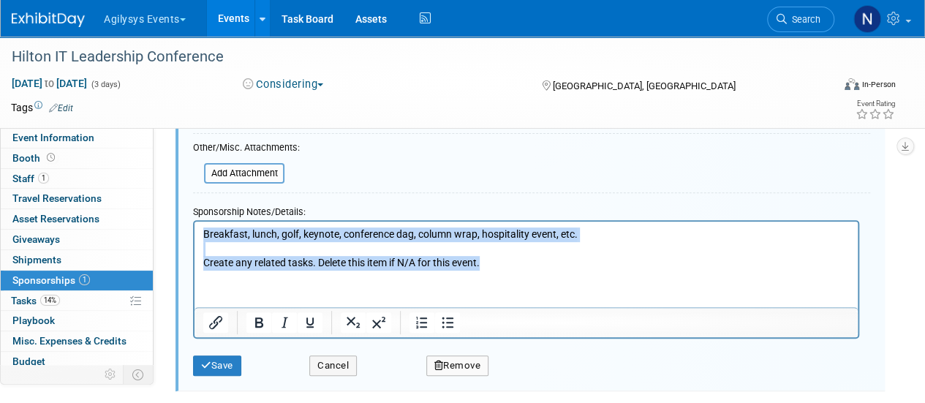
drag, startPoint x: 498, startPoint y: 257, endPoint x: 170, endPoint y: 205, distance: 332.3
click at [194, 221] on html "Breakfast, lunch, golf, keynote, conference dag, column wrap, hospitality event…" at bounding box center [525, 245] width 663 height 49
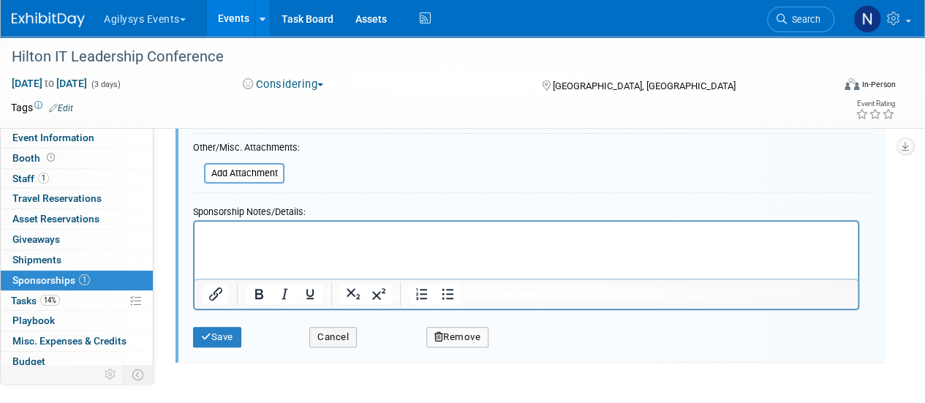
paste body "Rich Text Area. Press ALT-0 for help."
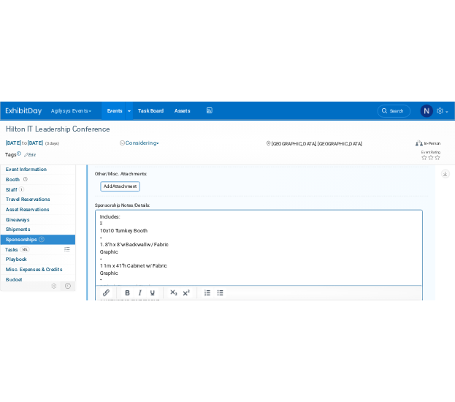
scroll to position [156, 0]
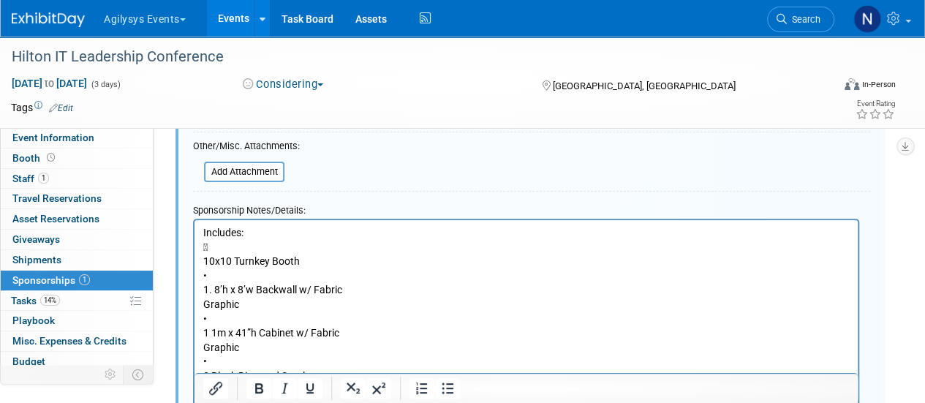
click at [293, 225] on p "Includes:  10x10 Turnkey Booth • 1. 8’h x 8’w Backwall w/ Fabric Graphic • 1 1…" at bounding box center [526, 375] width 646 height 300
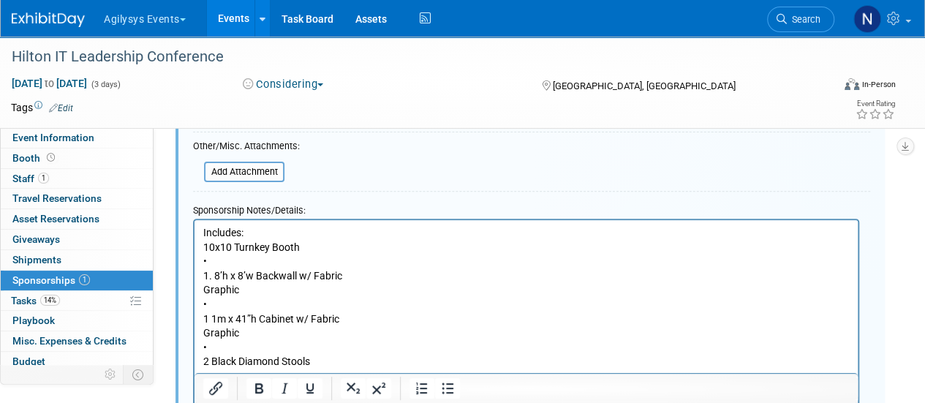
click at [205, 248] on p "Includes: 10x10 Turnkey Booth • 1. 8’h x 8’w Backwall w/ Fabric Graphic • 1 1m …" at bounding box center [526, 368] width 646 height 287
click at [256, 262] on p "Includes: - 10x10 Turnkey Booth • 1. 8’h x 8’w Backwall w/ Fabric Graphic • 1 1…" at bounding box center [526, 368] width 646 height 287
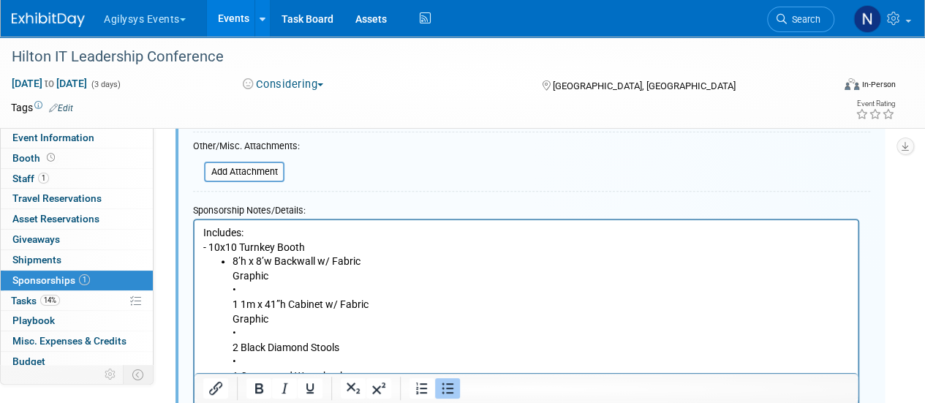
click at [210, 247] on p "Includes: - 10x10 Turnkey Booth" at bounding box center [526, 239] width 646 height 29
click at [232, 265] on ul "10x10 Turnkey Booth 8’h x 8’w Backwall w/ Fabric Graphic • 1 1m x 41”h Cabinet …" at bounding box center [526, 369] width 646 height 258
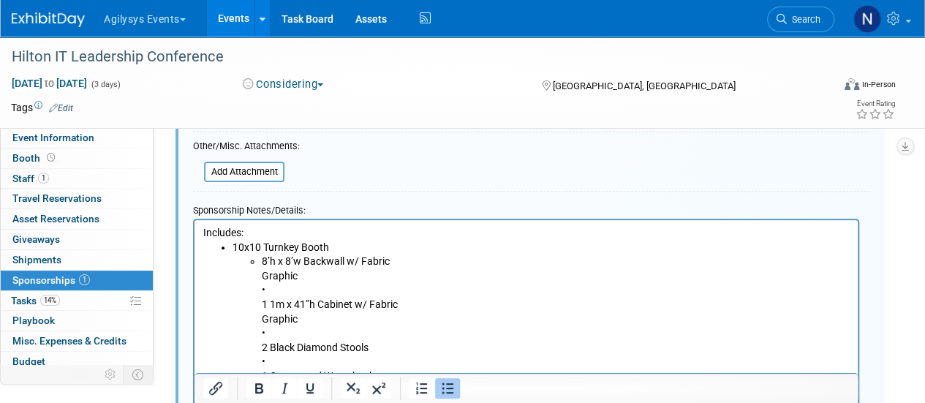
click at [418, 266] on li "8’h x 8’w Backwall w/ Fabric Graphic • 1 1m x 41”h Cabinet w/ Fabric Graphic • …" at bounding box center [556, 375] width 588 height 243
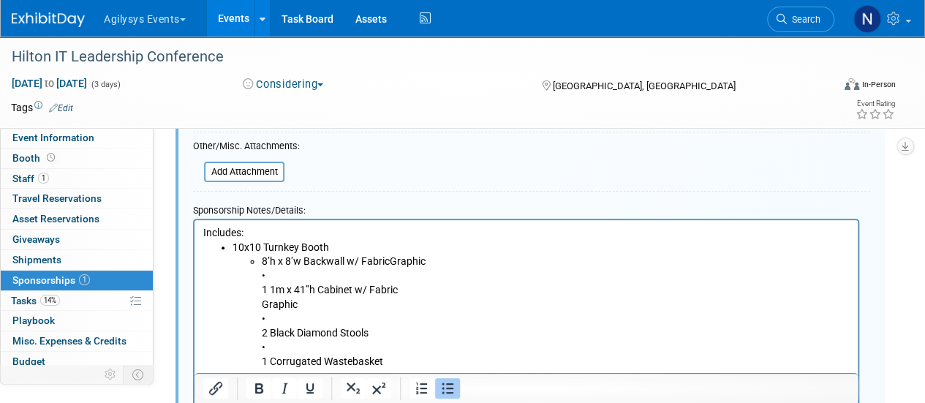
click at [386, 282] on li "8’h x 8’w Backwall w/ Fabric Graphic • 1 1m x 41”h Cabinet w/ Fabric Graphic • …" at bounding box center [556, 369] width 588 height 230
click at [335, 276] on li "8’h x 8’w Backwall w/ Fabric Graphic • 1 1m x 41”h Cabinet w/ Fabric Graphic • …" at bounding box center [556, 369] width 588 height 230
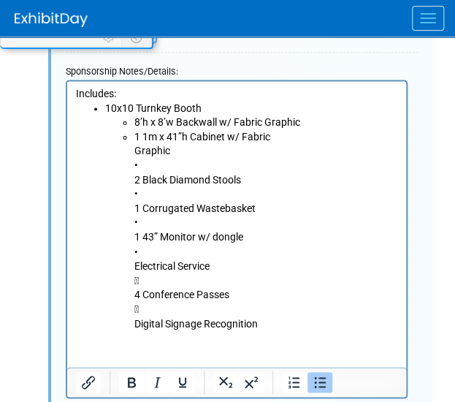
scroll to position [436, 0]
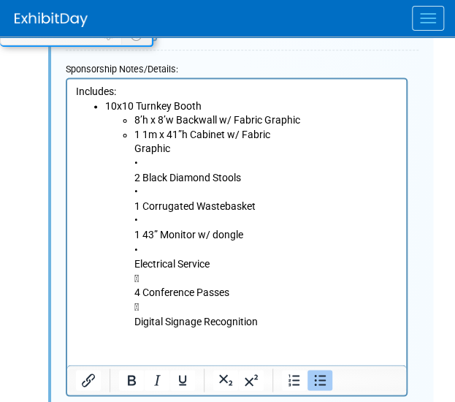
click at [133, 135] on ul "8’h x 8’w Backwall w/ Fabric Graphic 1 1m x 41”h Cabinet w/ Fabric Graphic • 2 …" at bounding box center [251, 220] width 293 height 215
click at [139, 121] on li "8’h x 8’w Backwall w/ Fabric Graphic" at bounding box center [267, 120] width 264 height 15
click at [135, 136] on li "1 1m x 41”h Cabinet w/ Fabric Graphic • 2 Black Diamond Stools • 1 Corrugated W…" at bounding box center [267, 228] width 264 height 200
click at [292, 137] on li "(1) 1m x 41”h Cabinet w/ Fabric Graphic • 2 Black Diamond Stools • 1 Corrugated…" at bounding box center [267, 228] width 264 height 200
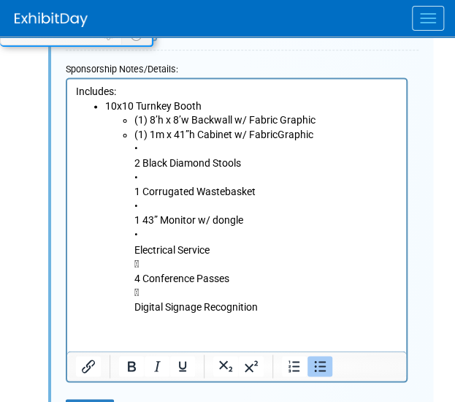
click at [262, 151] on li "(1) 1m x 41”h Cabinet w/ Fabric Graphic • 2 Black Diamond Stools • 1 Corrugated…" at bounding box center [267, 221] width 264 height 186
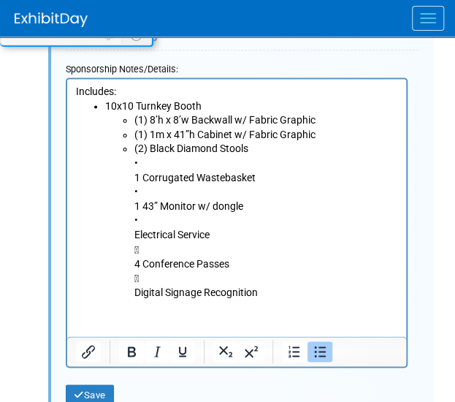
click at [266, 150] on li "(2) Black Diamond Stools • 1 Corrugated Wastebasket • 1 43” Monitor w/ dongle •…" at bounding box center [267, 221] width 264 height 158
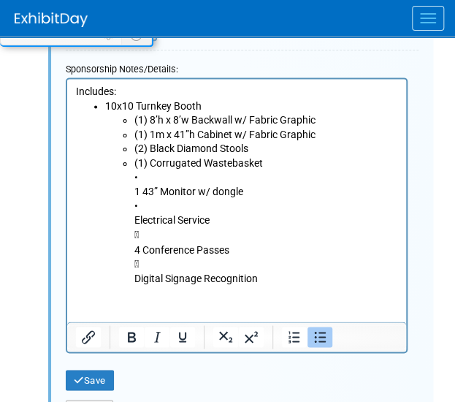
click at [271, 162] on li "(1) Corrugated Wastebasket • 1 43” Monitor w/ dongle • Electrical Service  4 C…" at bounding box center [267, 220] width 264 height 129
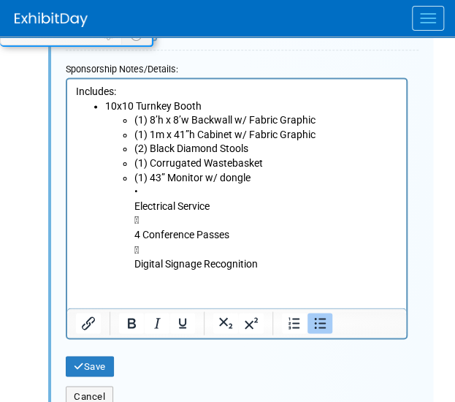
click at [273, 183] on li "(1) 43” Monitor w/ dongle • Electrical Service  4 Conference Passes  Digital …" at bounding box center [267, 221] width 264 height 100
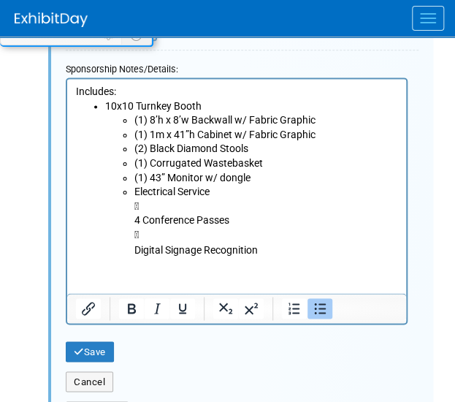
click at [262, 197] on li "Electrical Service  4 Conference Passes  Digital Signage Recognition" at bounding box center [267, 221] width 264 height 72
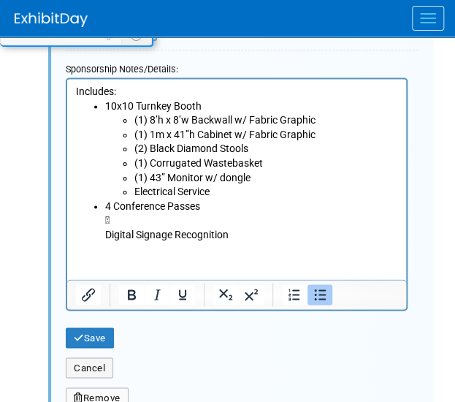
click at [241, 206] on li "4 Conference Passes  Digital Signage Recognition" at bounding box center [251, 221] width 293 height 43
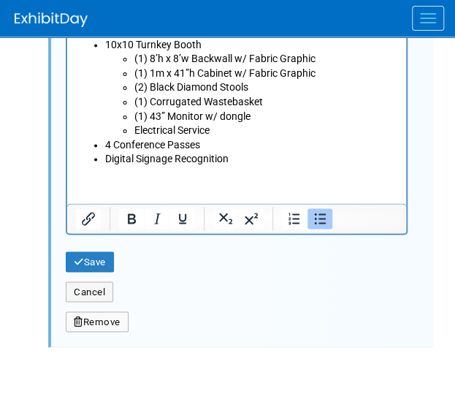
scroll to position [478, 0]
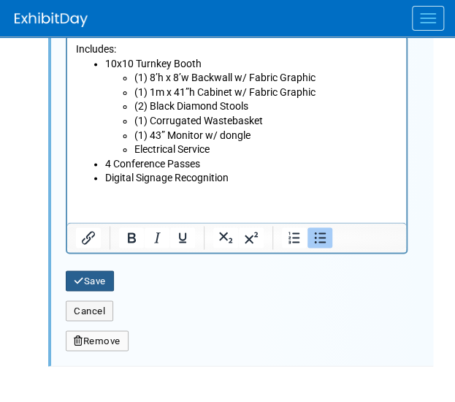
click at [101, 276] on button "Save" at bounding box center [90, 281] width 48 height 20
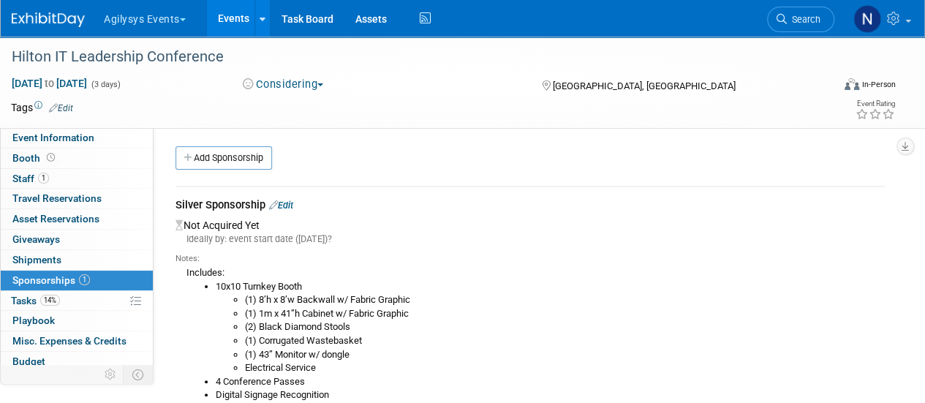
scroll to position [0, 0]
click at [291, 201] on link "Edit" at bounding box center [281, 206] width 24 height 11
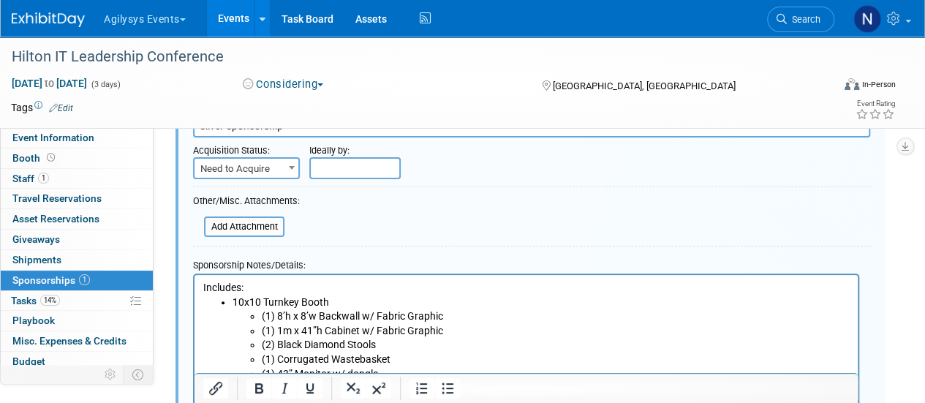
scroll to position [102, 0]
click at [289, 167] on span at bounding box center [291, 166] width 15 height 19
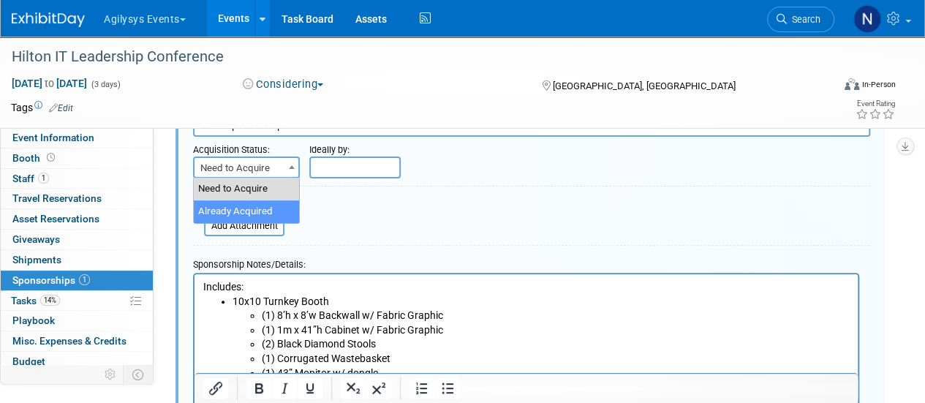
select select "2"
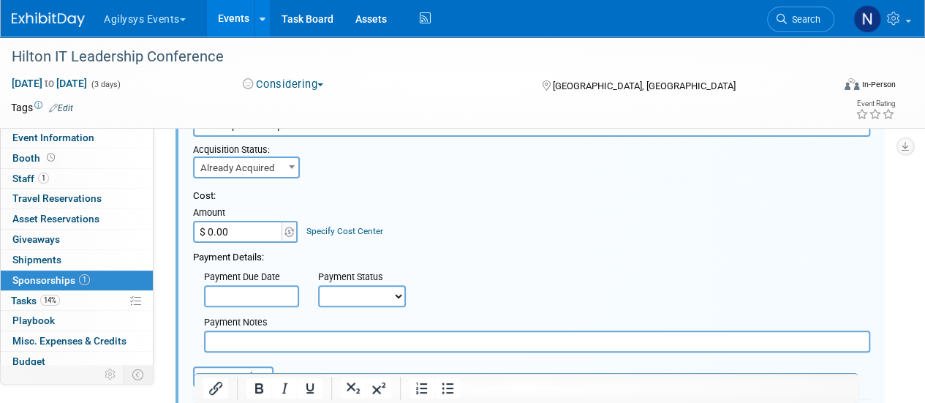
click at [250, 238] on input "$ 0.00" at bounding box center [238, 232] width 91 height 22
type input "$ 30,000.00"
click at [277, 338] on input "text" at bounding box center [537, 341] width 666 height 22
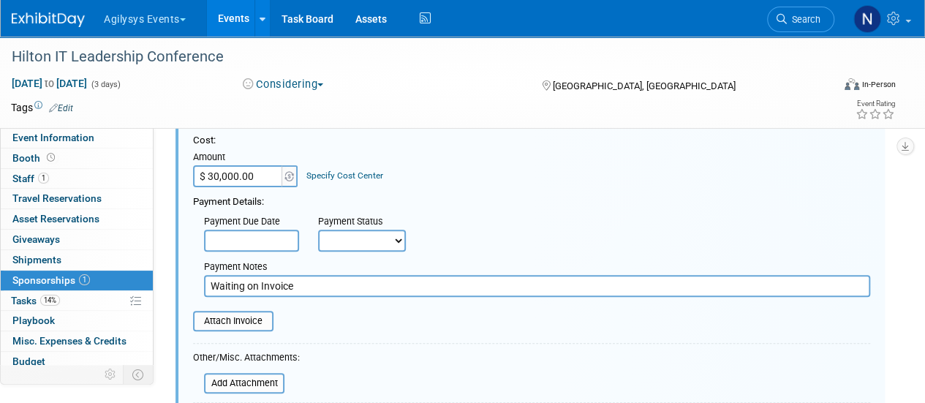
scroll to position [157, 0]
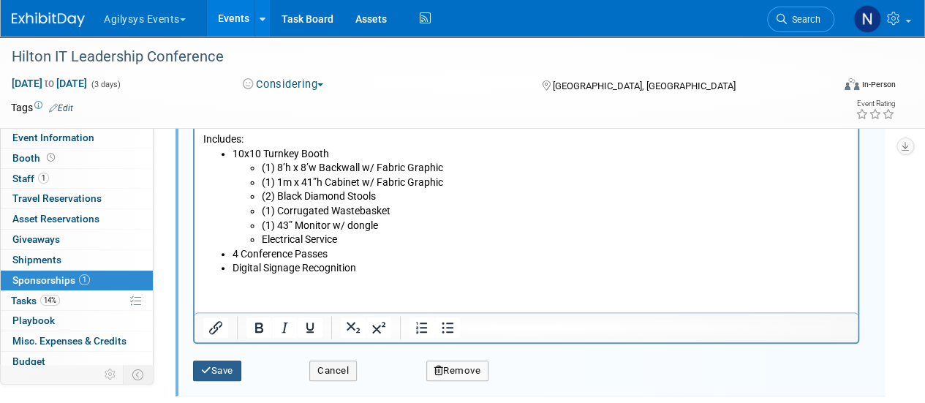
type input "Waiting on Invoice"
click at [215, 370] on button "Save" at bounding box center [217, 370] width 48 height 20
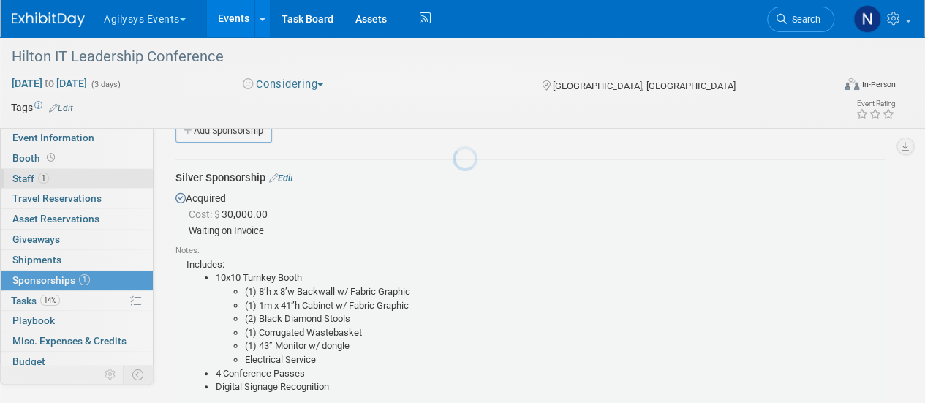
scroll to position [21, 0]
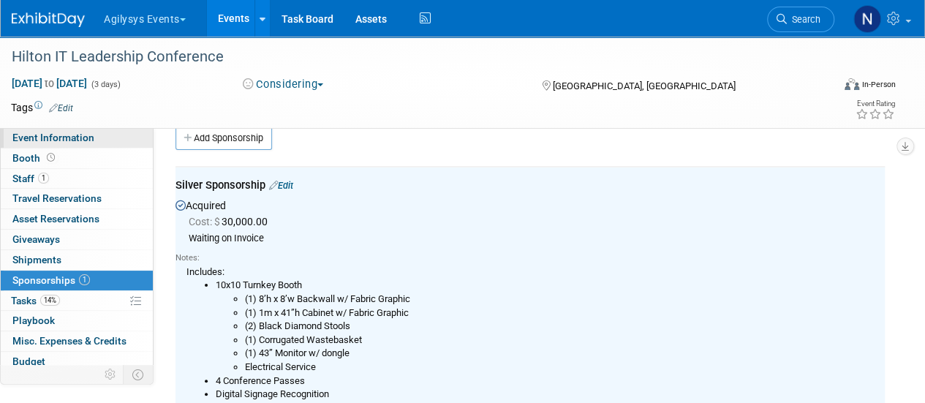
click at [72, 137] on span "Event Information" at bounding box center [53, 138] width 82 height 12
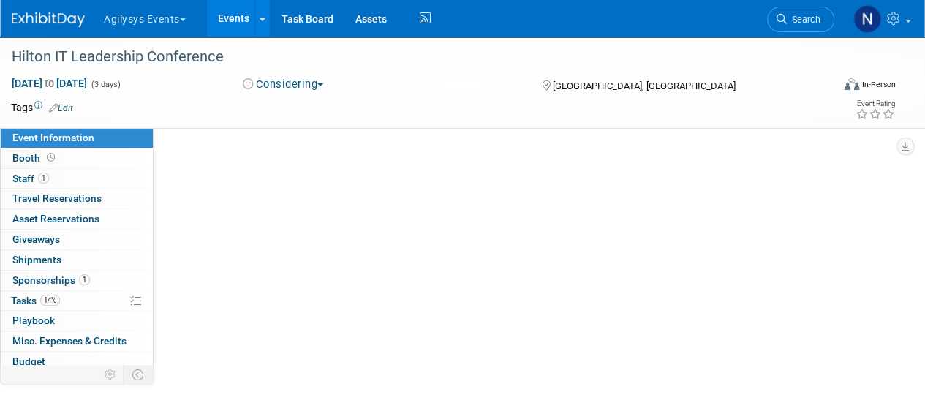
scroll to position [0, 0]
select select "HRC"
select select "Q3"
select select "A"
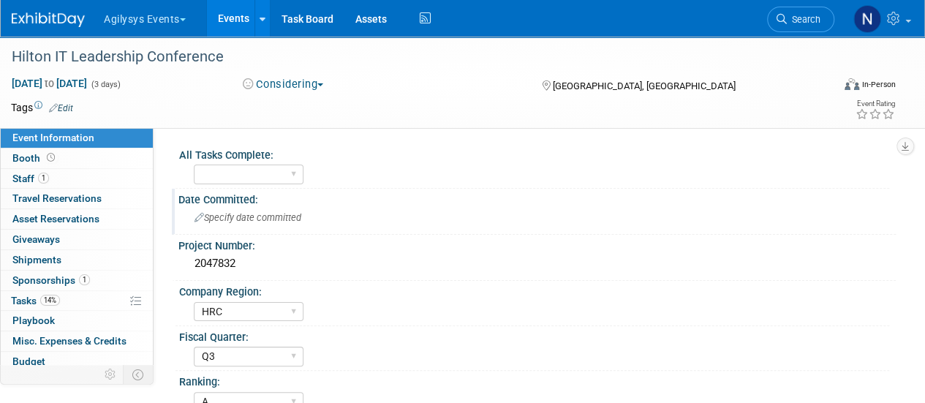
click at [279, 217] on span "Specify date committed" at bounding box center [247, 217] width 107 height 11
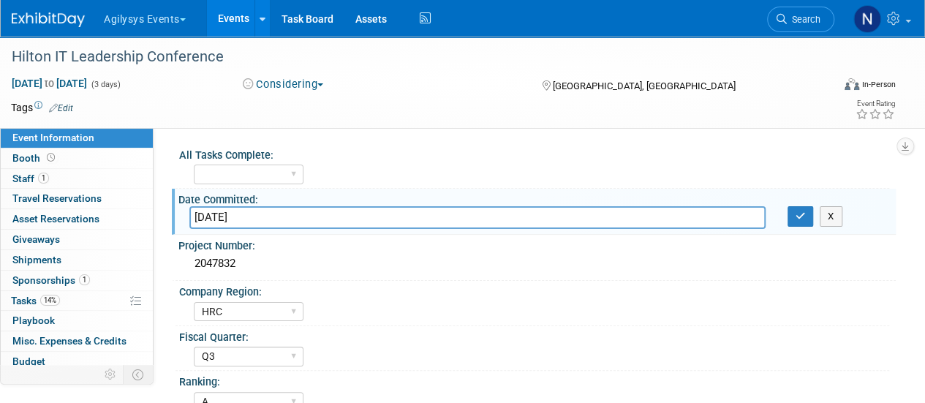
type input "9/3/2025"
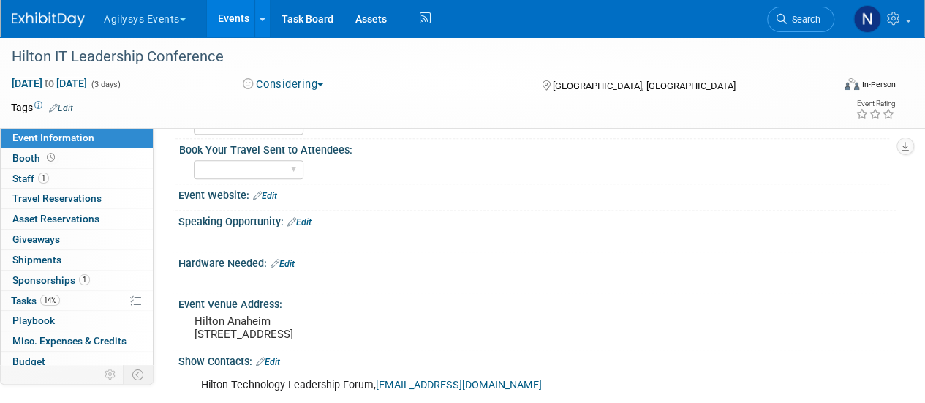
scroll to position [322, 0]
click at [97, 161] on link "Booth" at bounding box center [77, 158] width 152 height 20
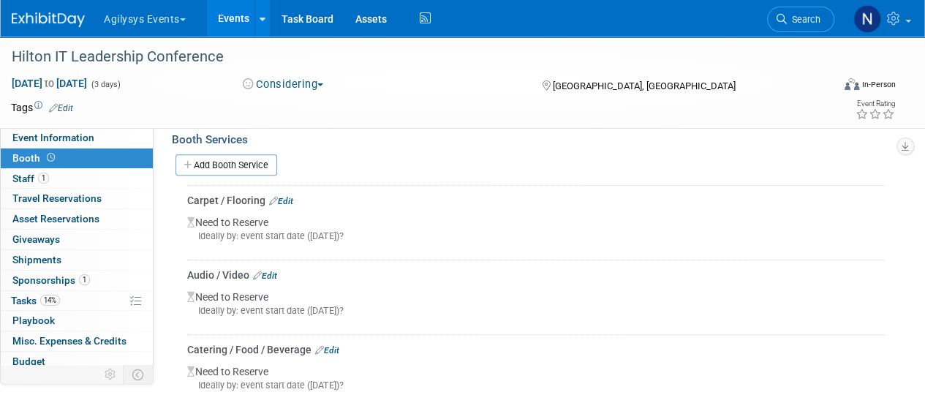
scroll to position [327, 0]
click at [107, 347] on link "0 Misc. Expenses & Credits 0" at bounding box center [77, 341] width 152 height 20
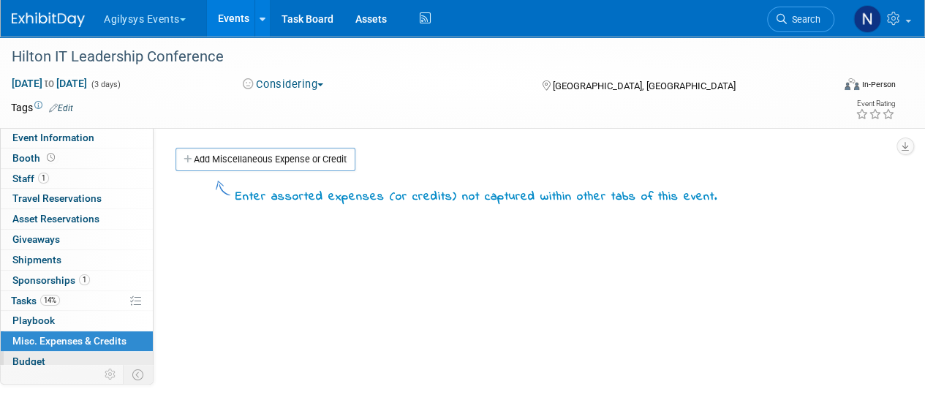
click at [105, 359] on link "Budget" at bounding box center [77, 362] width 152 height 20
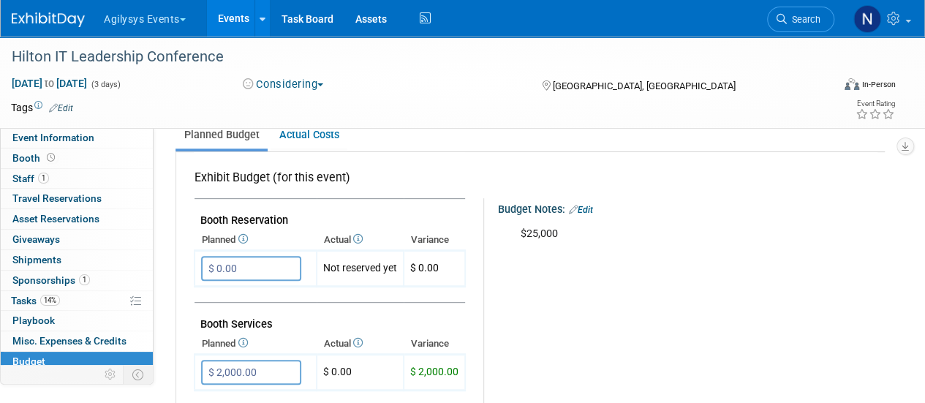
scroll to position [214, 0]
click at [589, 208] on link "Edit" at bounding box center [581, 209] width 24 height 10
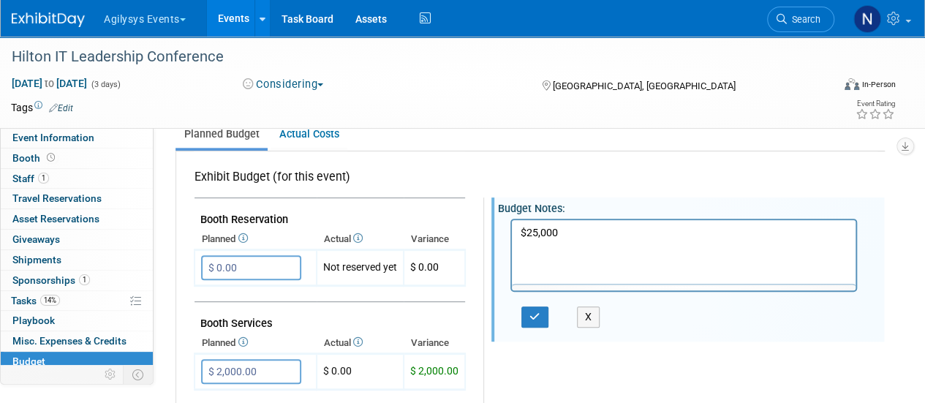
scroll to position [0, 0]
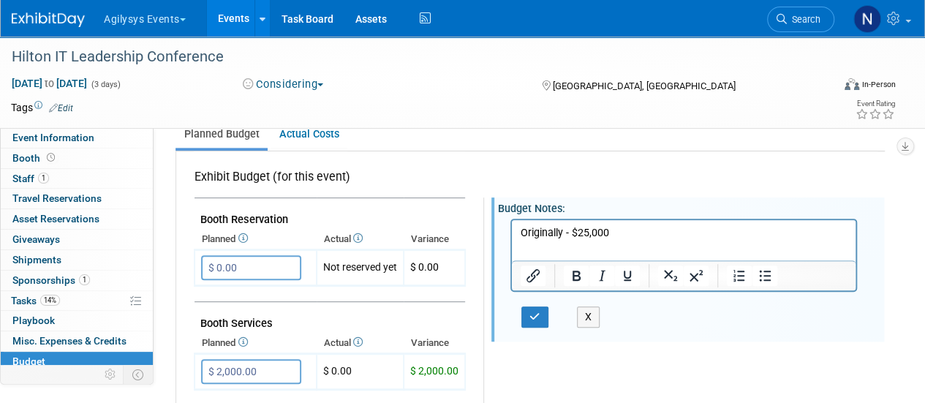
click at [521, 232] on p "Originally - $25,000" at bounding box center [684, 233] width 327 height 15
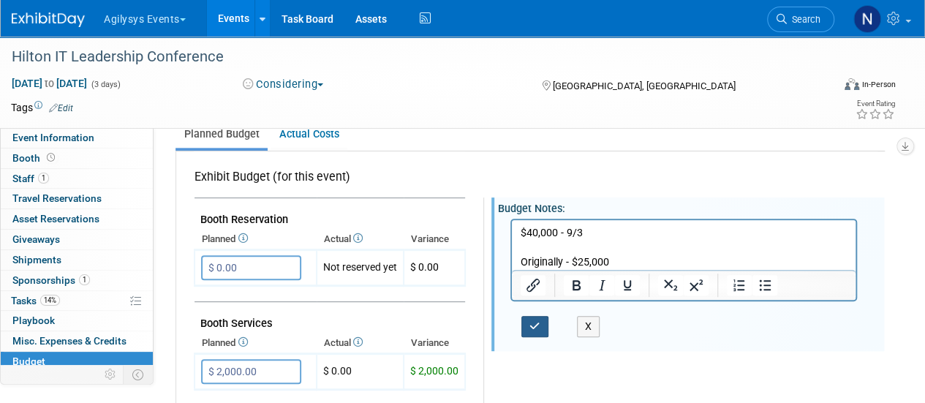
click at [537, 325] on icon "button" at bounding box center [534, 326] width 11 height 10
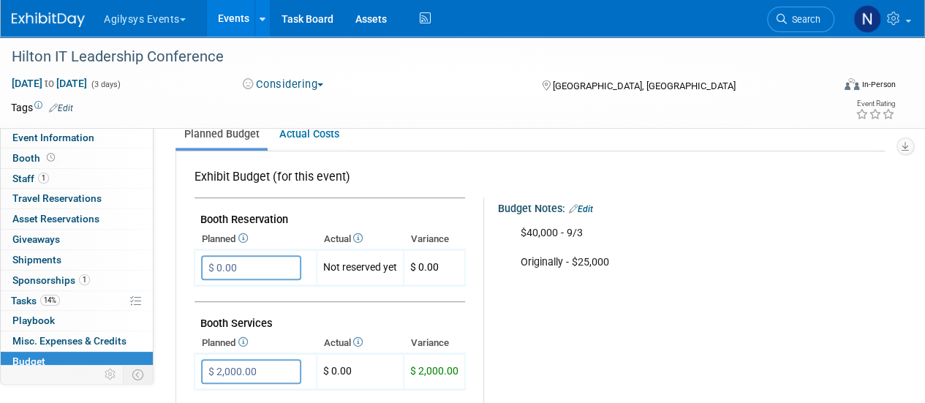
click at [66, 30] on div "Agilysys Events Choose Workspace: Agilysys Agilysys Events Events Add Event Bul…" at bounding box center [453, 18] width 883 height 37
click at [58, 11] on link at bounding box center [57, 13] width 91 height 12
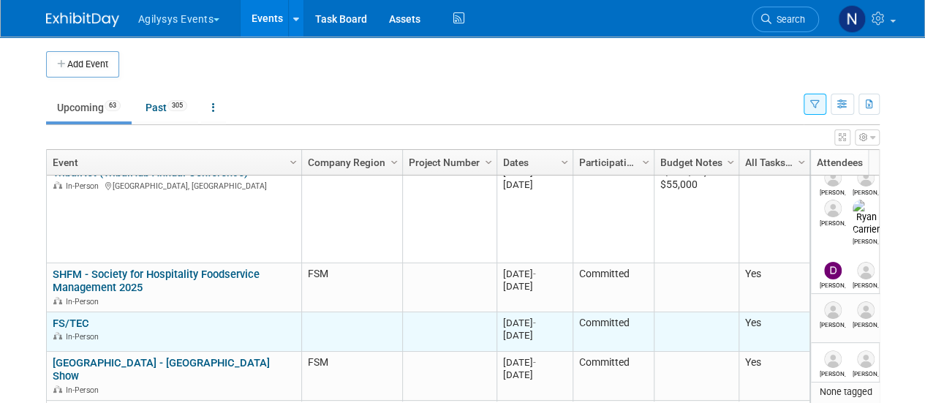
click at [80, 322] on link "FS/TEC" at bounding box center [71, 323] width 37 height 13
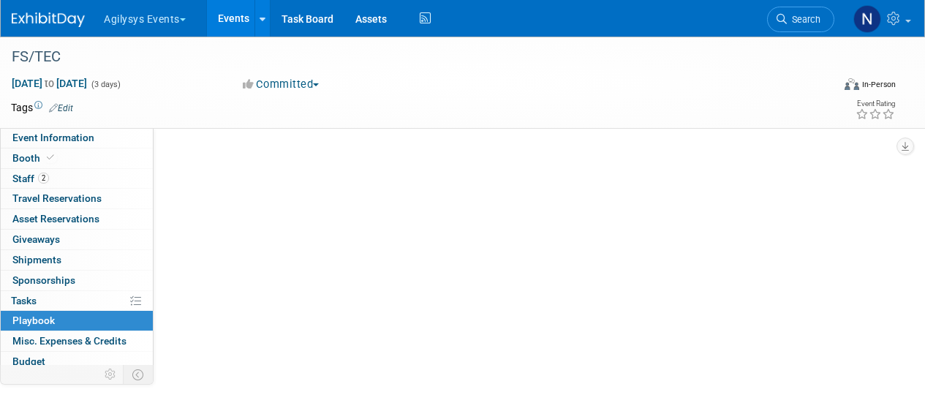
select select "Yes"
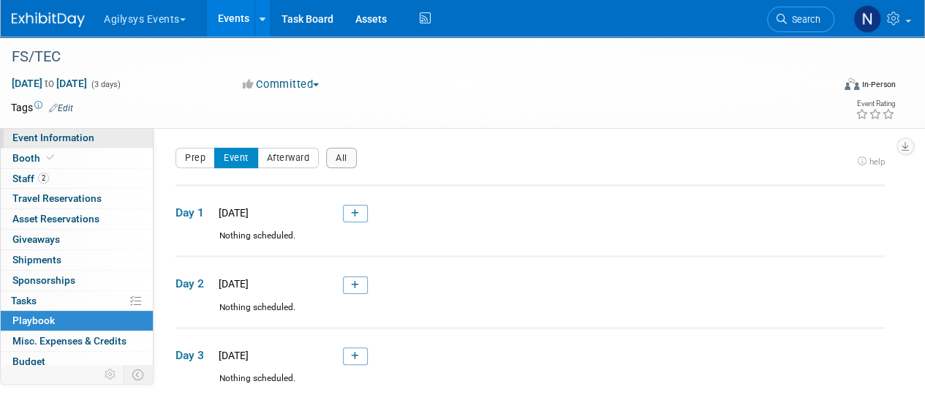
click at [61, 128] on link "Event Information" at bounding box center [77, 138] width 152 height 20
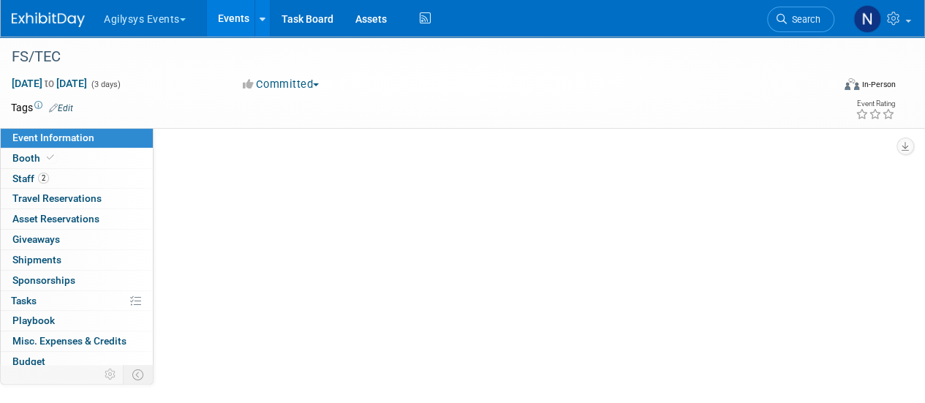
select select "Yes"
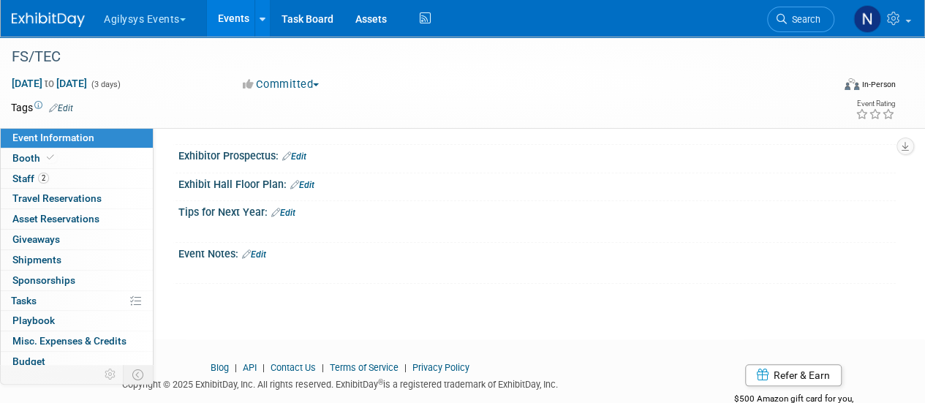
scroll to position [584, 0]
click at [98, 163] on link "Booth" at bounding box center [77, 158] width 152 height 20
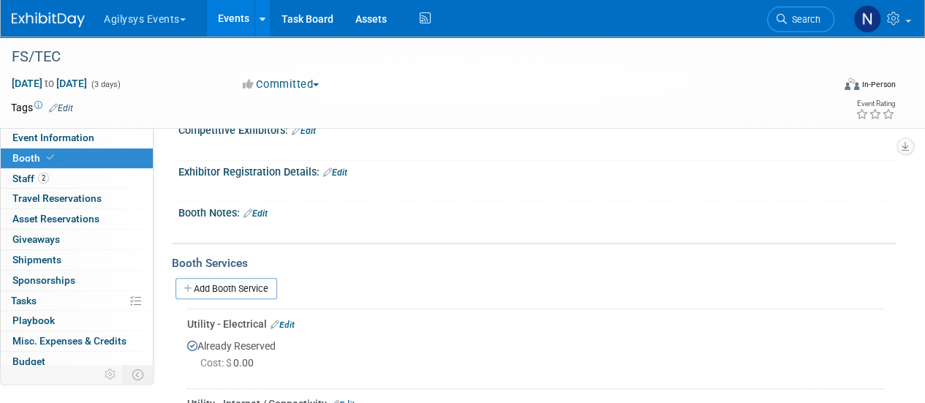
scroll to position [178, 0]
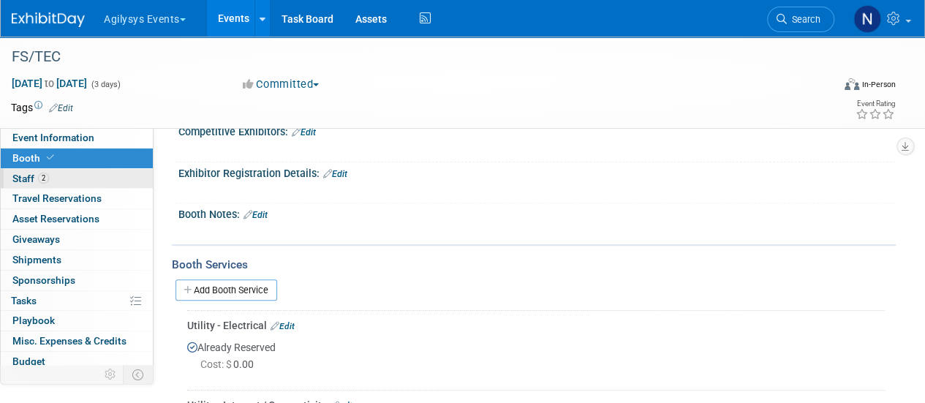
click at [118, 181] on link "2 Staff 2" at bounding box center [77, 179] width 152 height 20
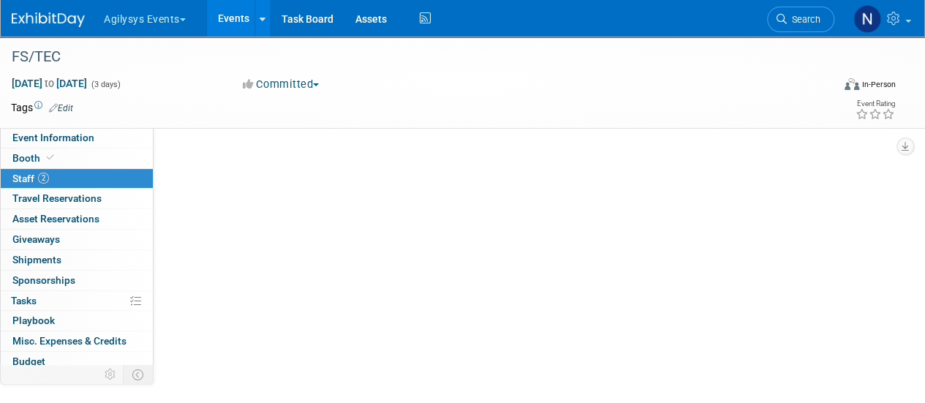
scroll to position [0, 0]
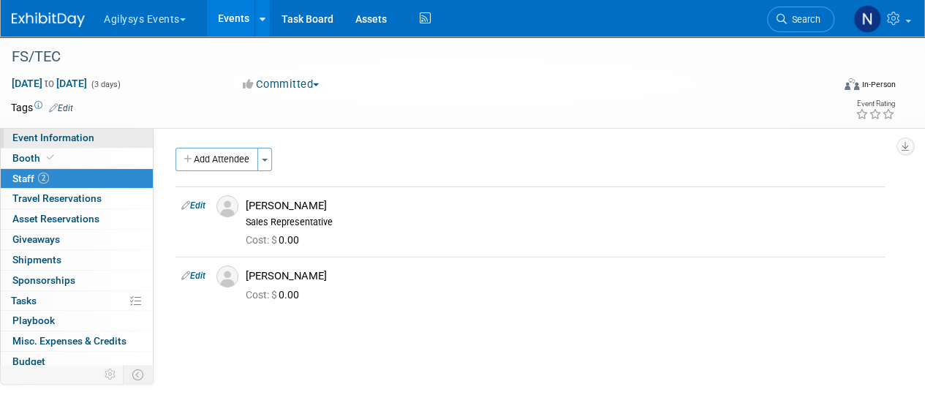
click at [116, 137] on link "Event Information" at bounding box center [77, 138] width 152 height 20
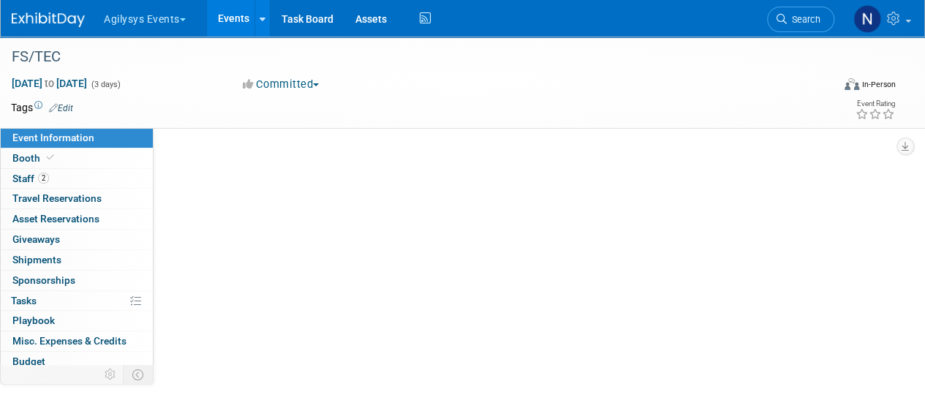
select select "Yes"
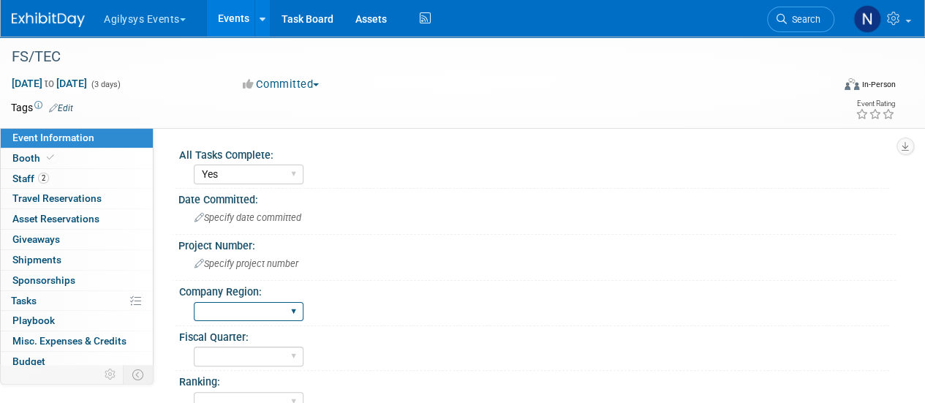
click at [211, 314] on select "FSM GAM HRC APAC EMEA [PERSON_NAME]" at bounding box center [249, 312] width 110 height 20
select select "FSM"
click at [194, 302] on select "FSM GAM HRC APAC EMEA [PERSON_NAME]" at bounding box center [249, 312] width 110 height 20
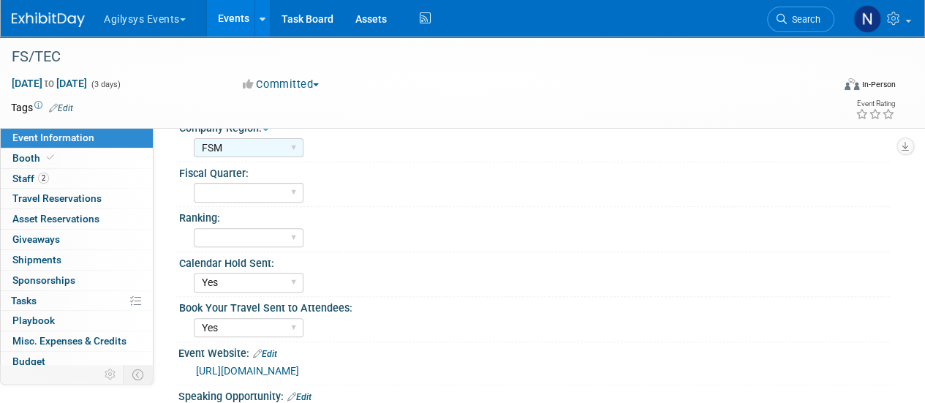
scroll to position [164, 0]
click at [278, 197] on select "Q1 Q2 Q3 Q4" at bounding box center [249, 192] width 110 height 20
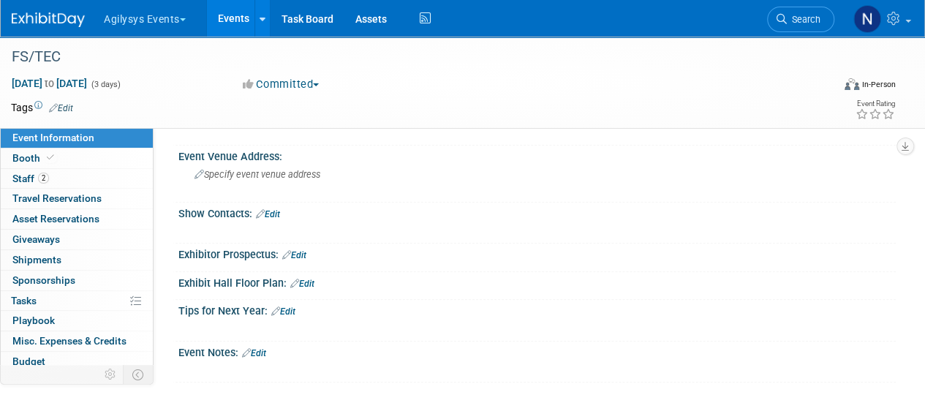
scroll to position [491, 0]
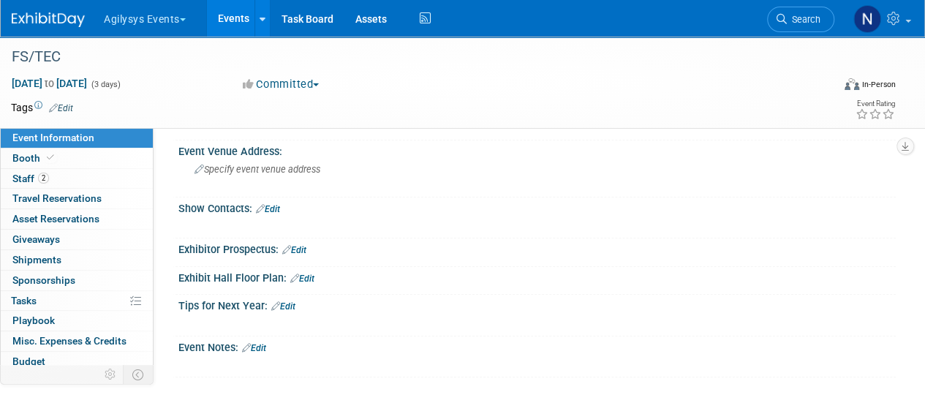
click at [300, 273] on link "Edit" at bounding box center [302, 278] width 24 height 10
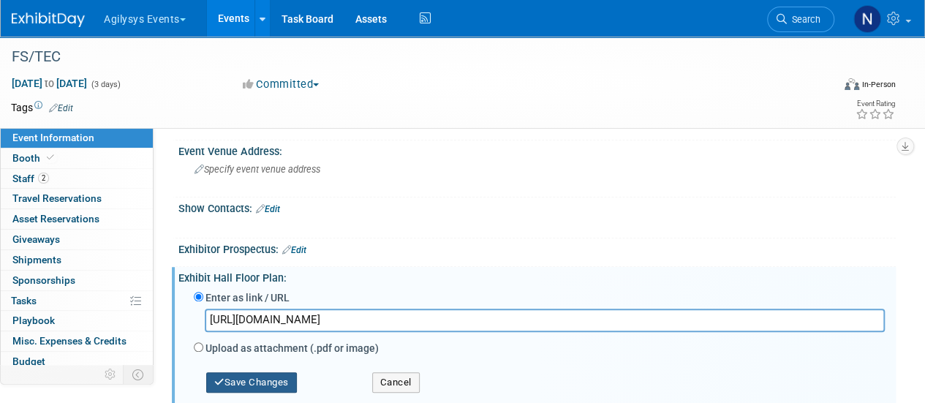
type input "[URL][DOMAIN_NAME]"
click at [268, 372] on button "Save Changes" at bounding box center [251, 382] width 91 height 20
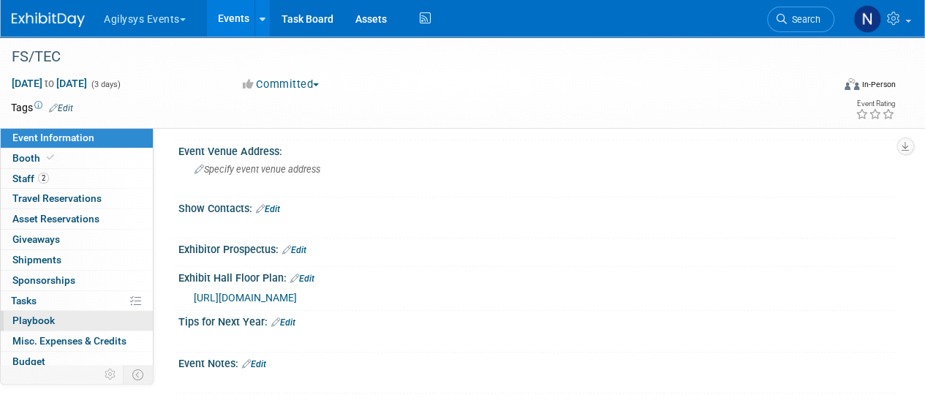
click at [72, 318] on link "0 Playbook 0" at bounding box center [77, 321] width 152 height 20
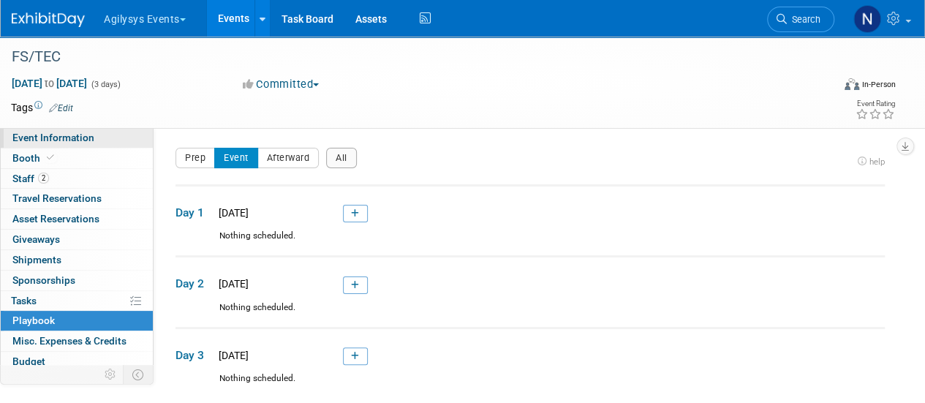
click at [92, 137] on link "Event Information" at bounding box center [77, 138] width 152 height 20
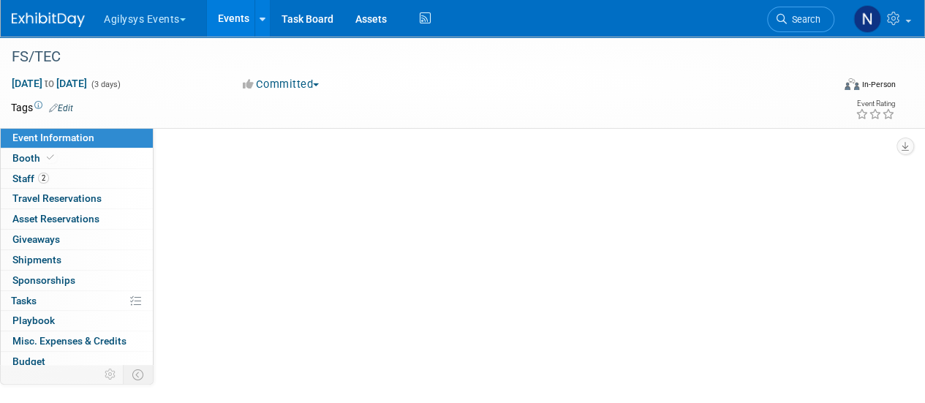
select select "Yes"
select select "FSM"
select select "Yes"
